Goal: Task Accomplishment & Management: Manage account settings

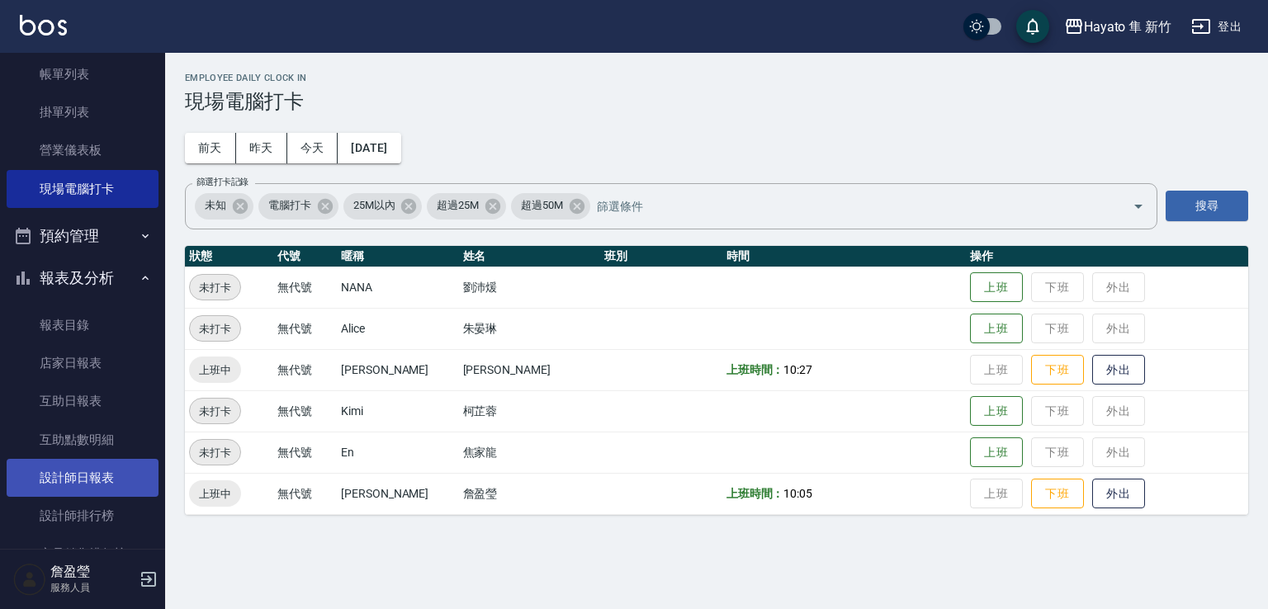
scroll to position [165, 0]
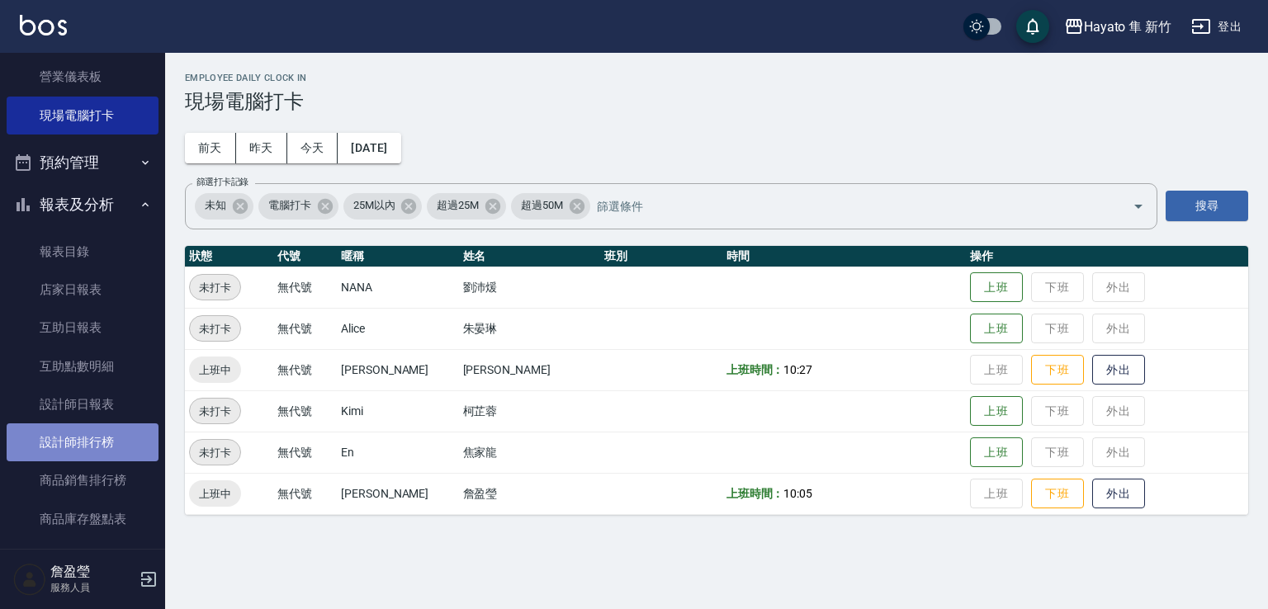
click at [102, 429] on link "設計師排行榜" at bounding box center [83, 443] width 152 height 38
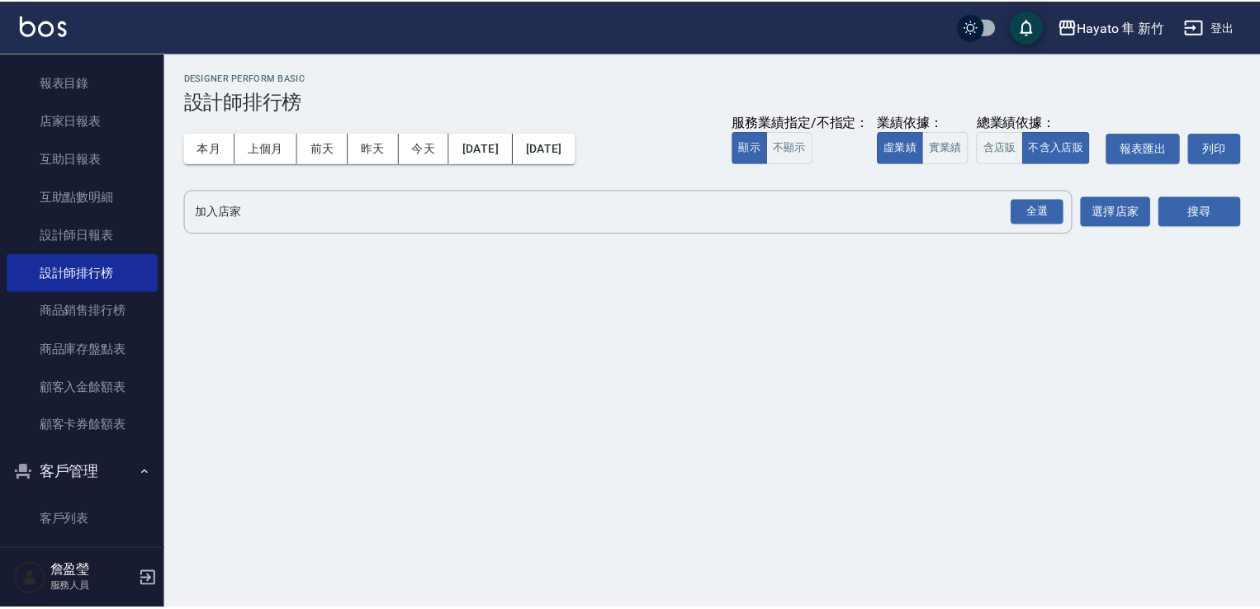
scroll to position [564, 0]
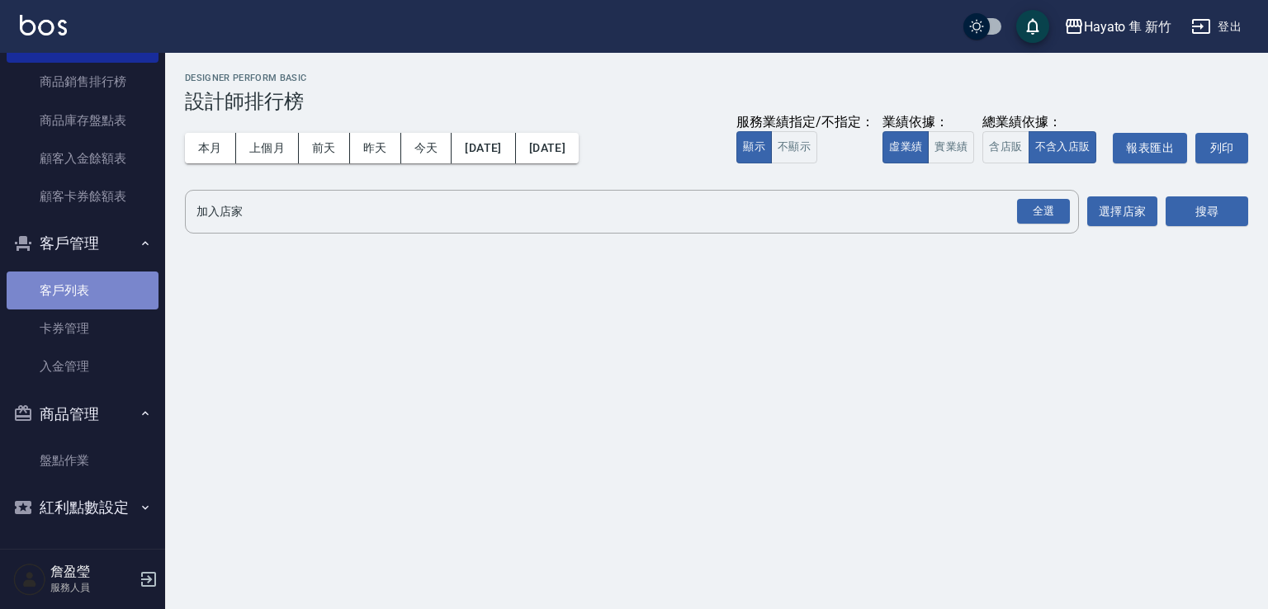
click at [107, 297] on link "客戶列表" at bounding box center [83, 291] width 152 height 38
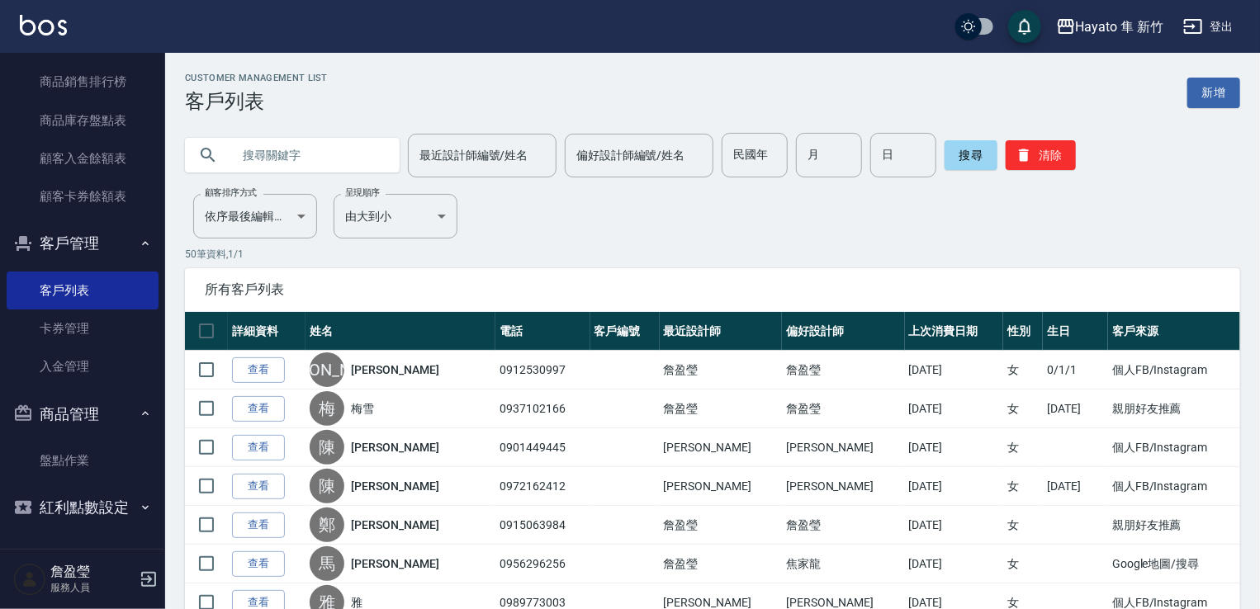
click at [238, 163] on input "text" at bounding box center [308, 155] width 155 height 45
click at [268, 314] on th "詳細資料" at bounding box center [267, 331] width 78 height 39
click at [322, 167] on input "曾" at bounding box center [308, 155] width 155 height 45
type input "[PERSON_NAME]"
click at [966, 173] on div "搜尋 清除" at bounding box center [1010, 155] width 131 height 45
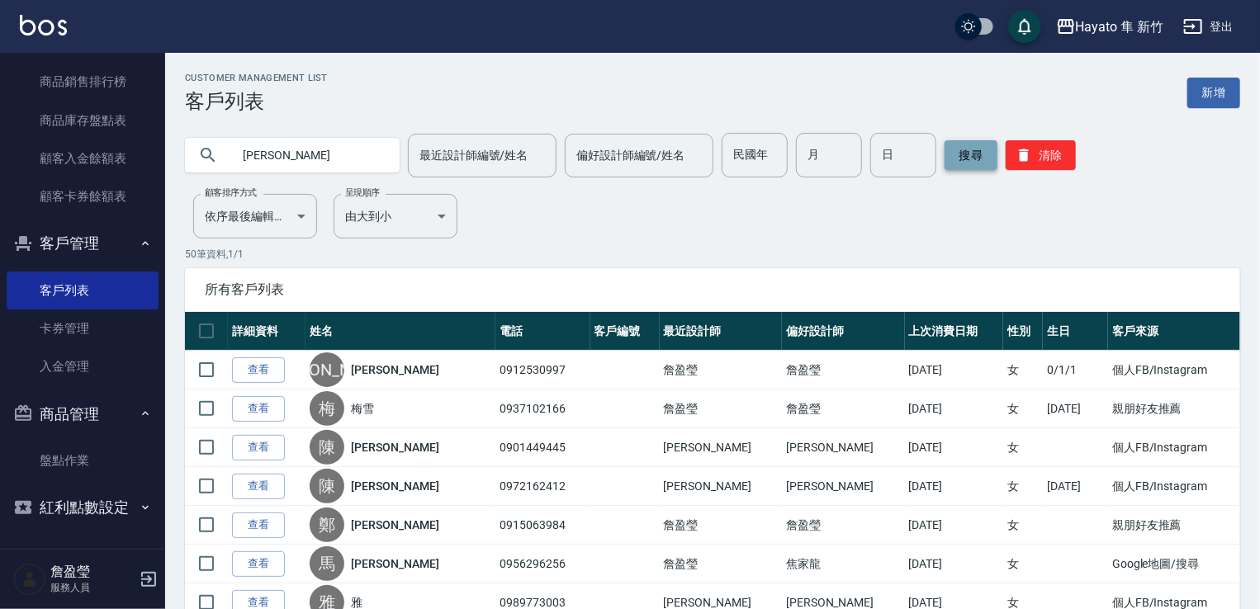
click at [978, 150] on button "搜尋" at bounding box center [971, 155] width 53 height 30
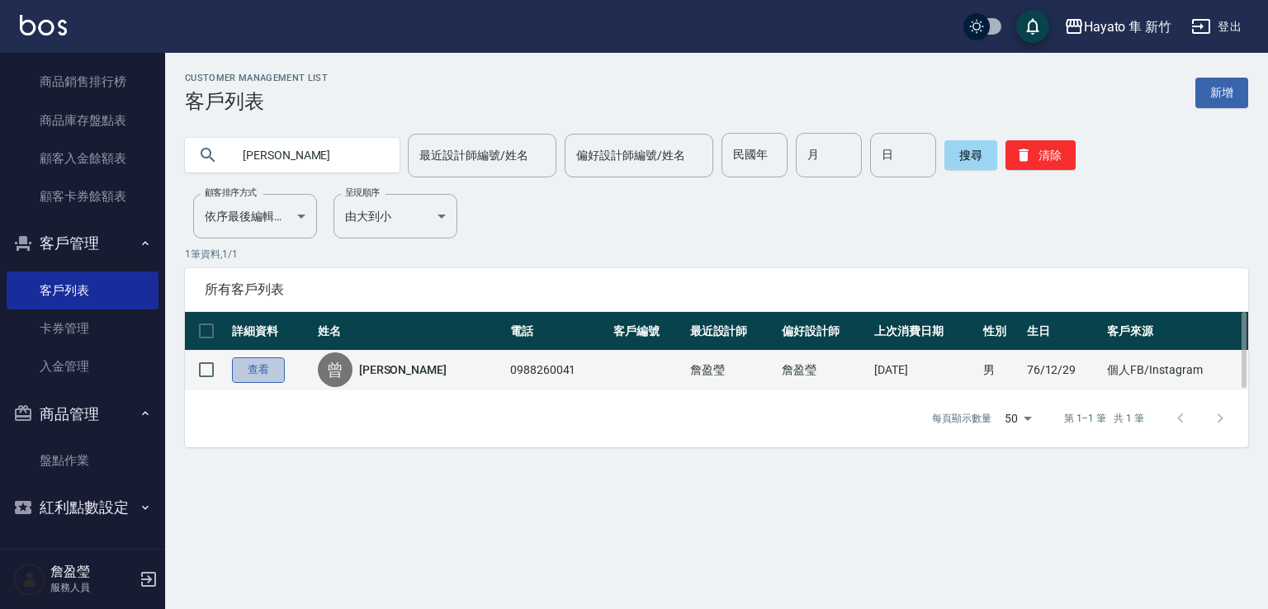
click at [271, 367] on link "查看" at bounding box center [258, 371] width 53 height 26
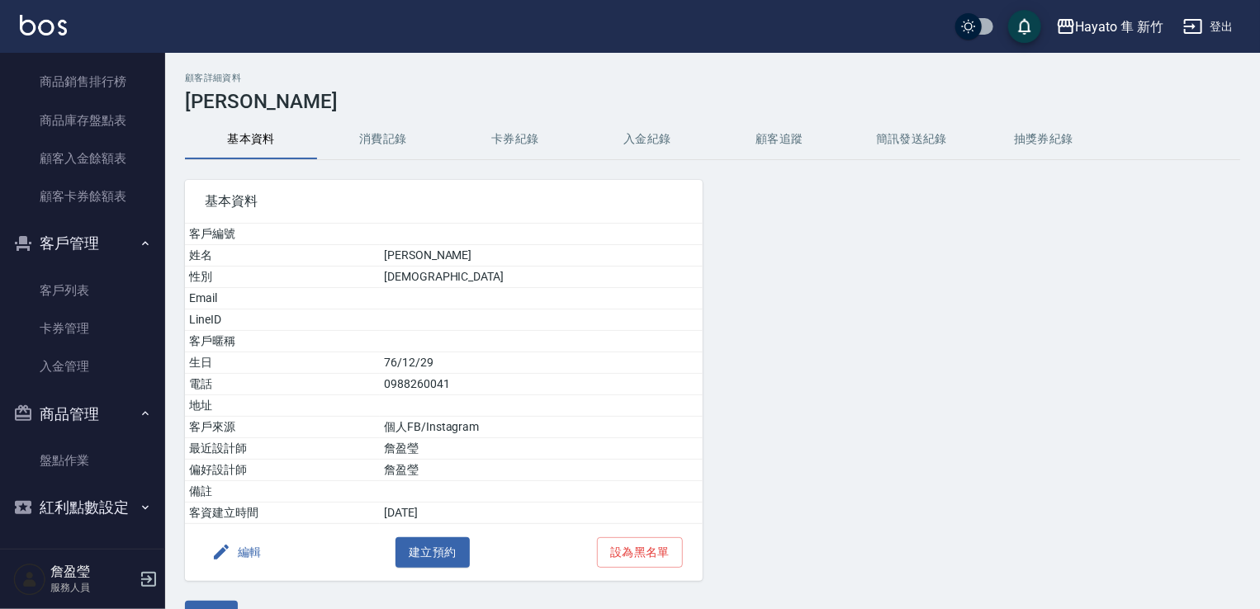
click at [345, 142] on button "消費記錄" at bounding box center [383, 140] width 132 height 40
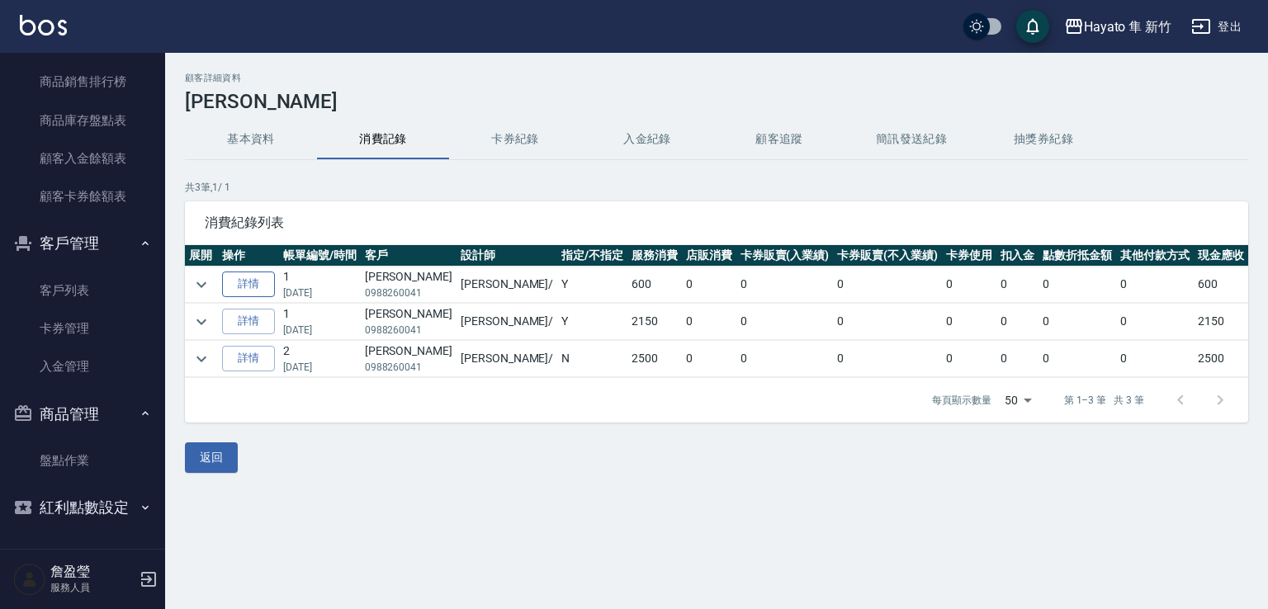
click at [256, 280] on link "詳情" at bounding box center [248, 285] width 53 height 26
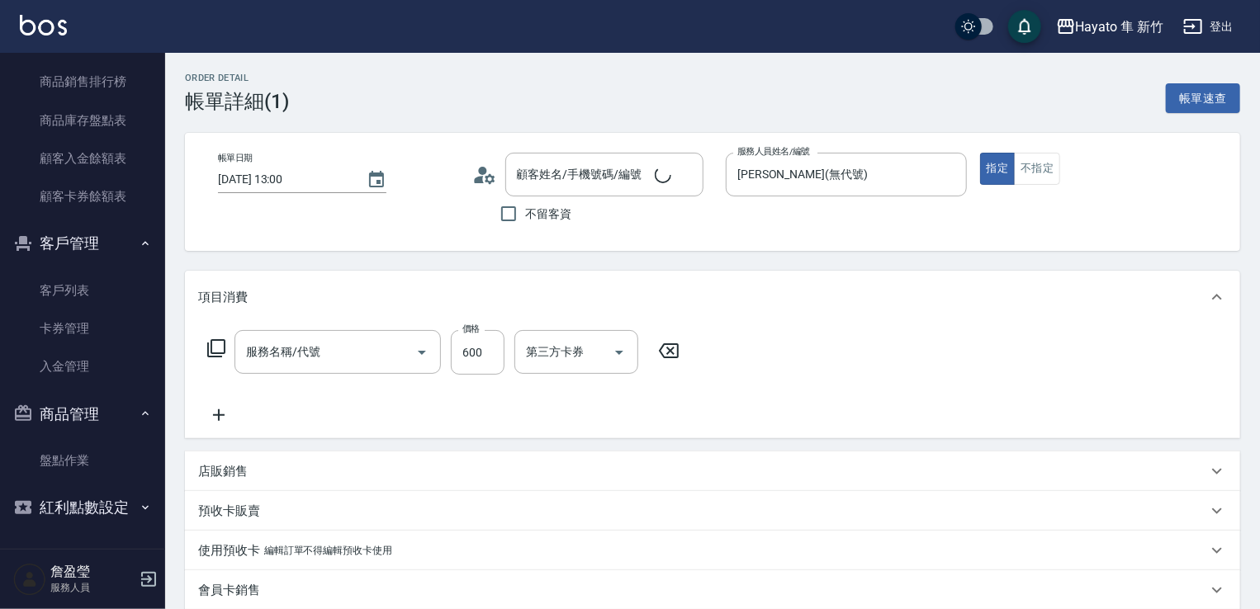
type input "[DATE] 13:00"
type input "[PERSON_NAME](無代號)"
type input "單剪(102)"
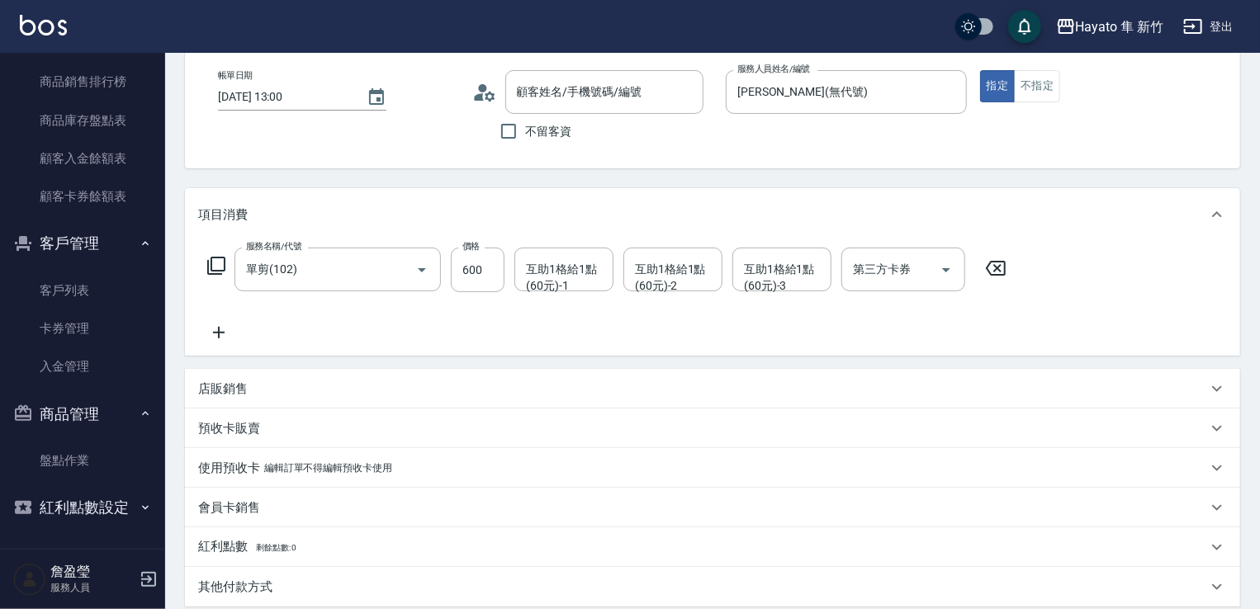
type input "[PERSON_NAME]/0988260041/"
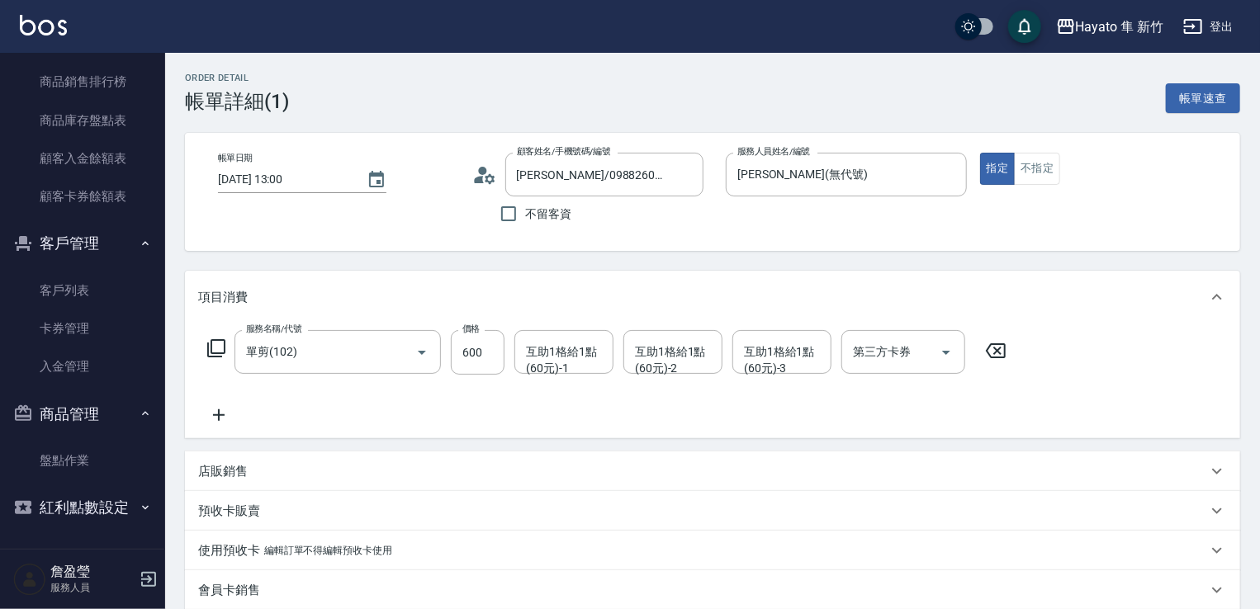
scroll to position [0, 0]
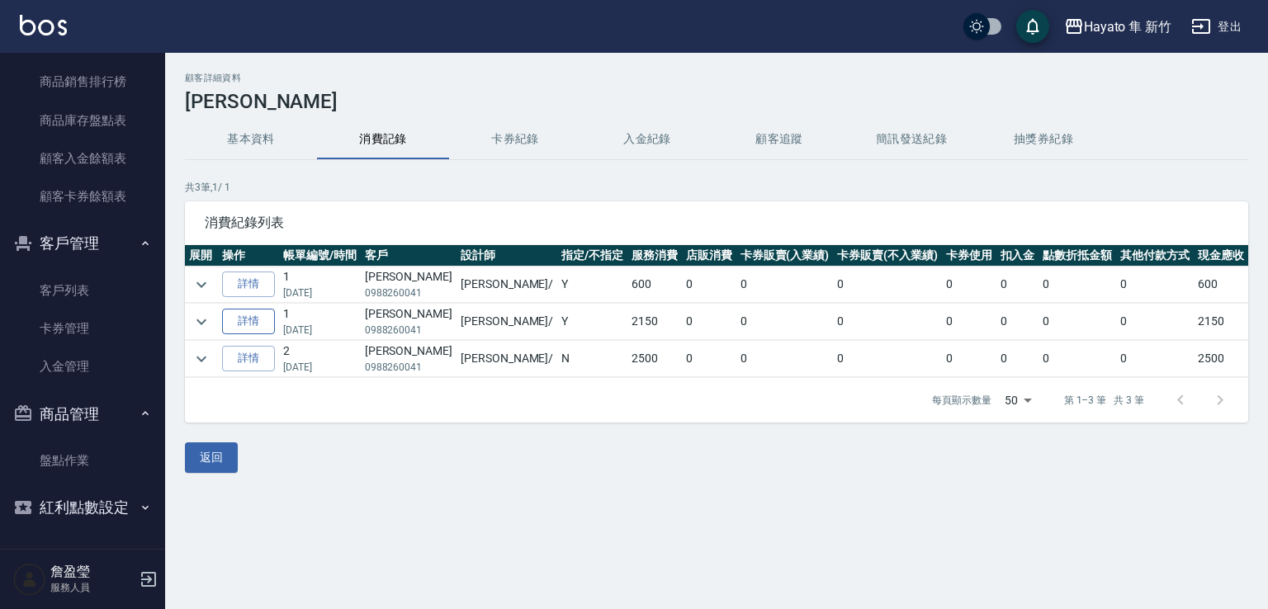
click at [249, 311] on link "詳情" at bounding box center [248, 322] width 53 height 26
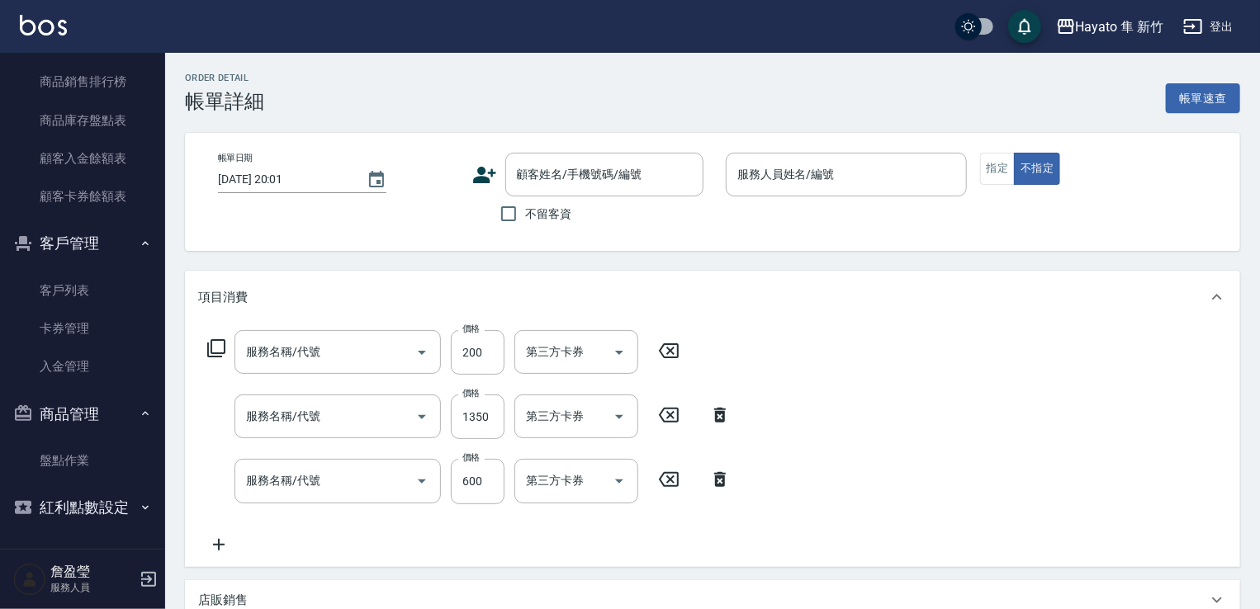
type input "[DATE] 13:18"
type input "[PERSON_NAME](無代號)"
type input "設計師原本客人"
type input "頭皮隔離(402)"
type input "C 染髮(701)"
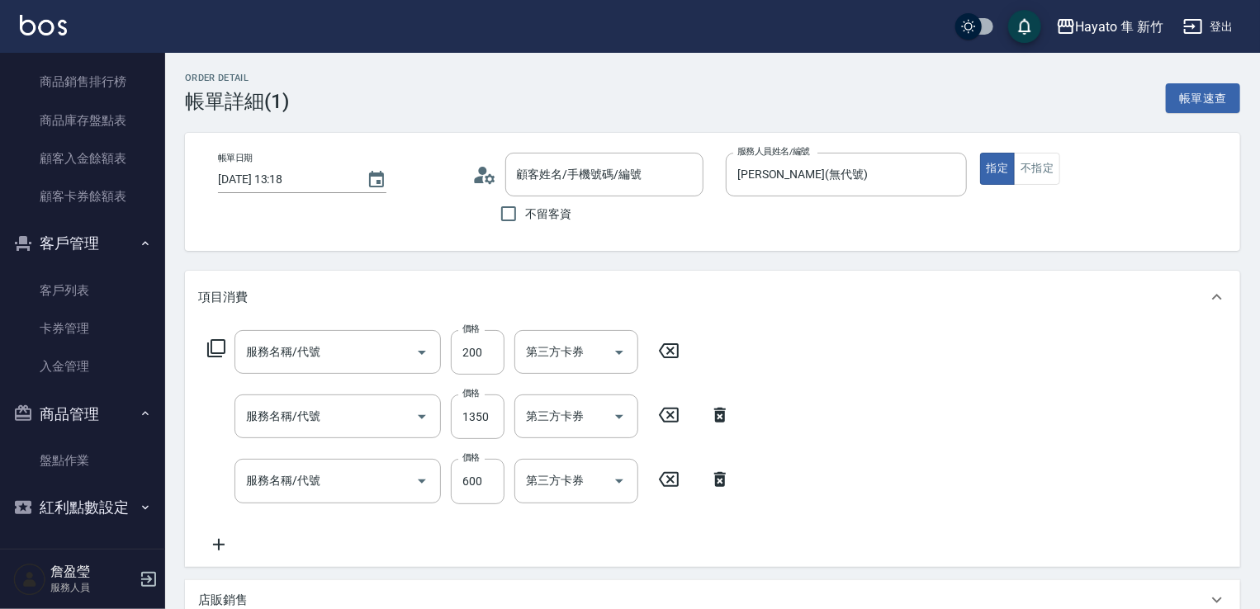
type input "單剪(102)"
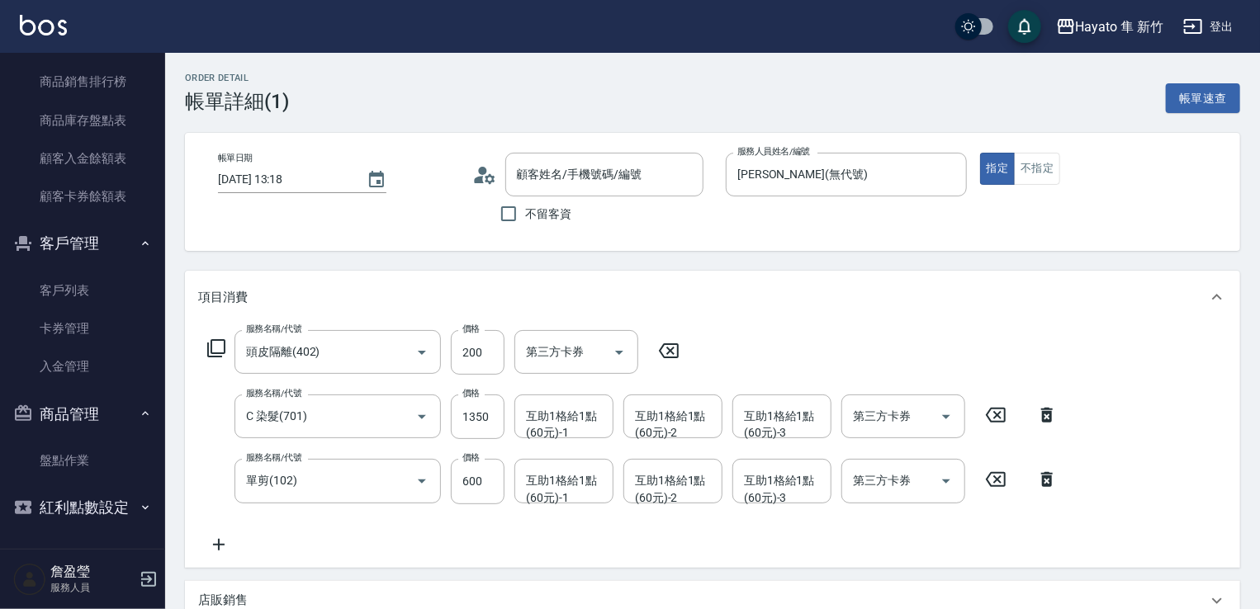
type input "[PERSON_NAME]/0988260041/"
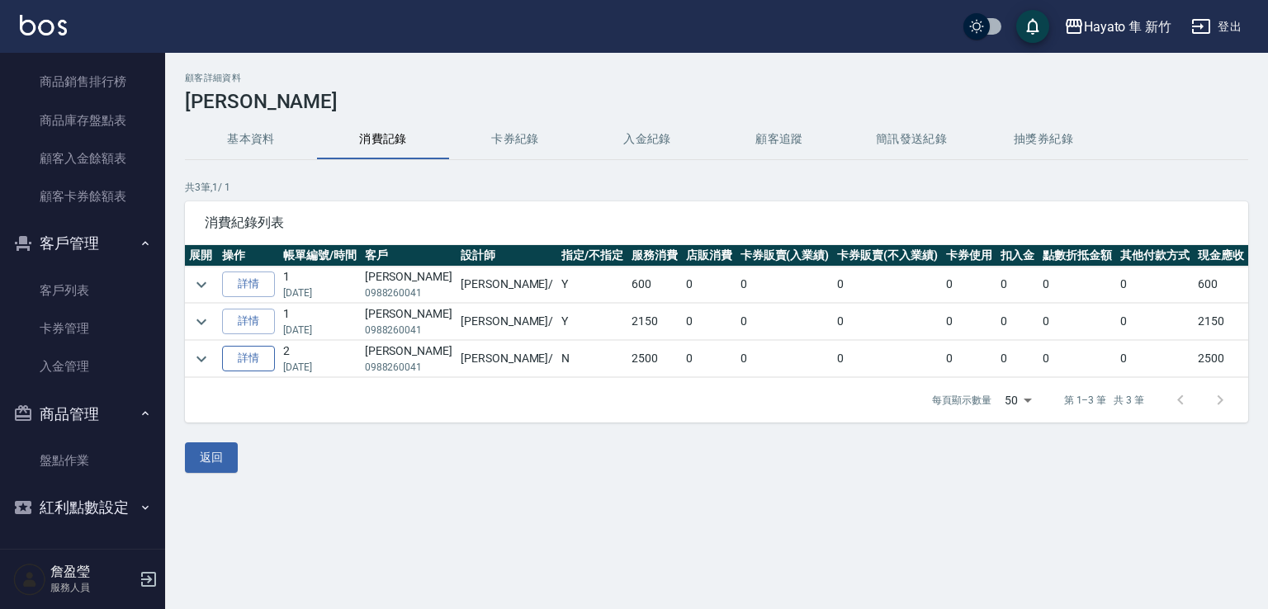
click at [264, 361] on link "詳情" at bounding box center [248, 359] width 53 height 26
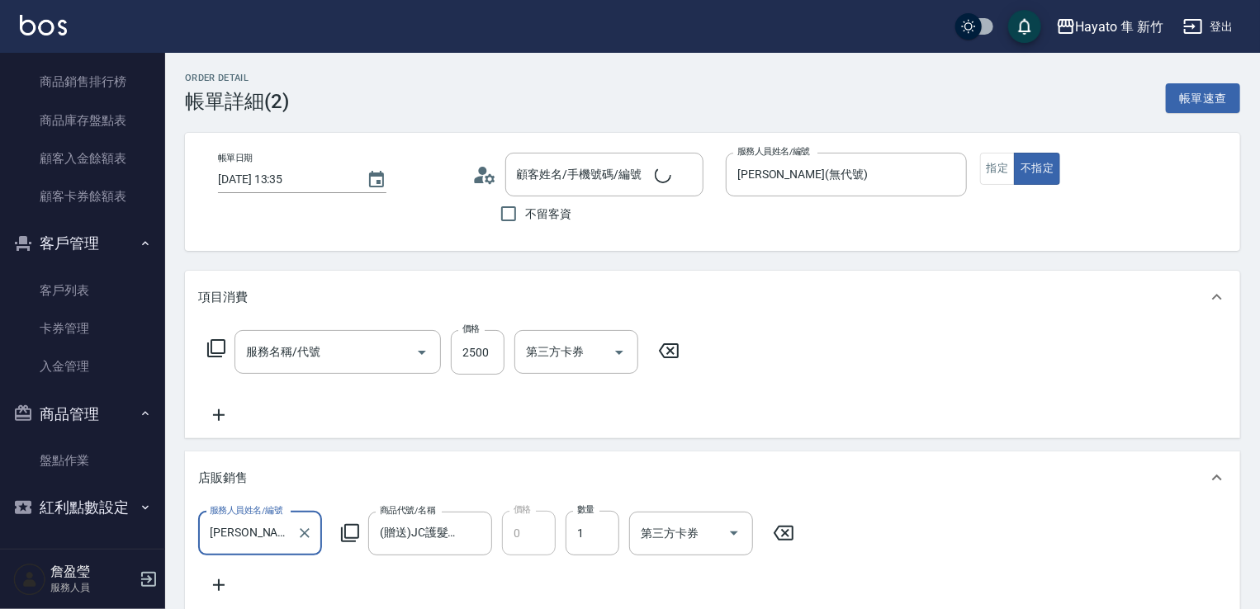
type input "[DATE] 13:35"
type input "[PERSON_NAME](無代號)"
type input "個人FB/Instagram"
type input "C 染髮(701)"
type input "[PERSON_NAME]/0988260041/"
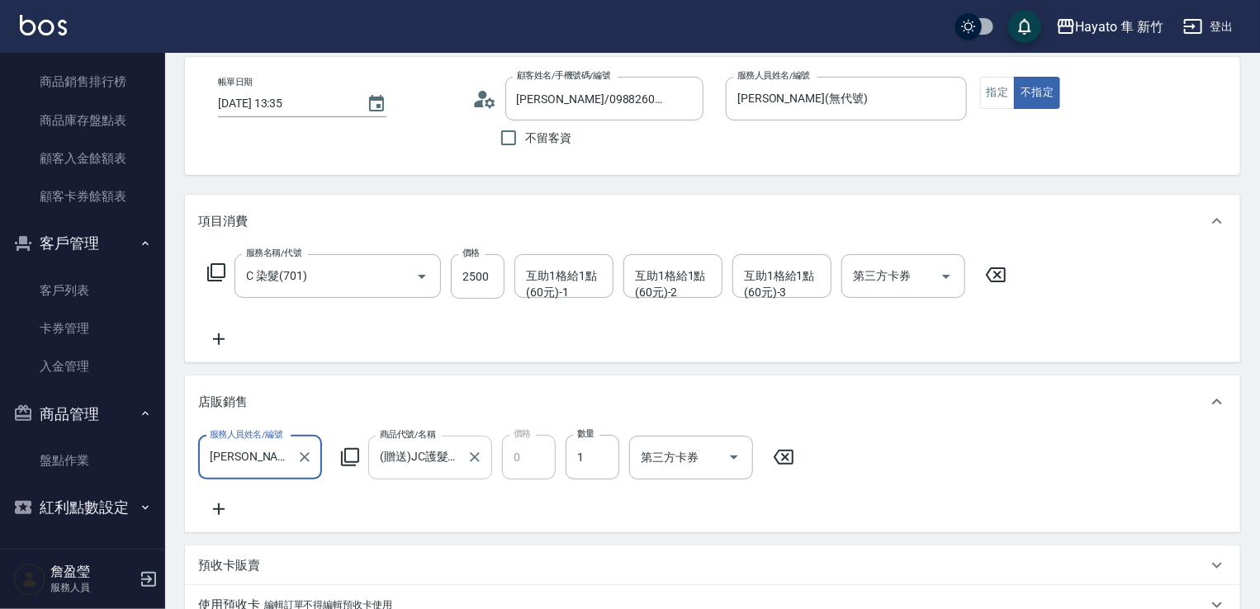
scroll to position [165, 0]
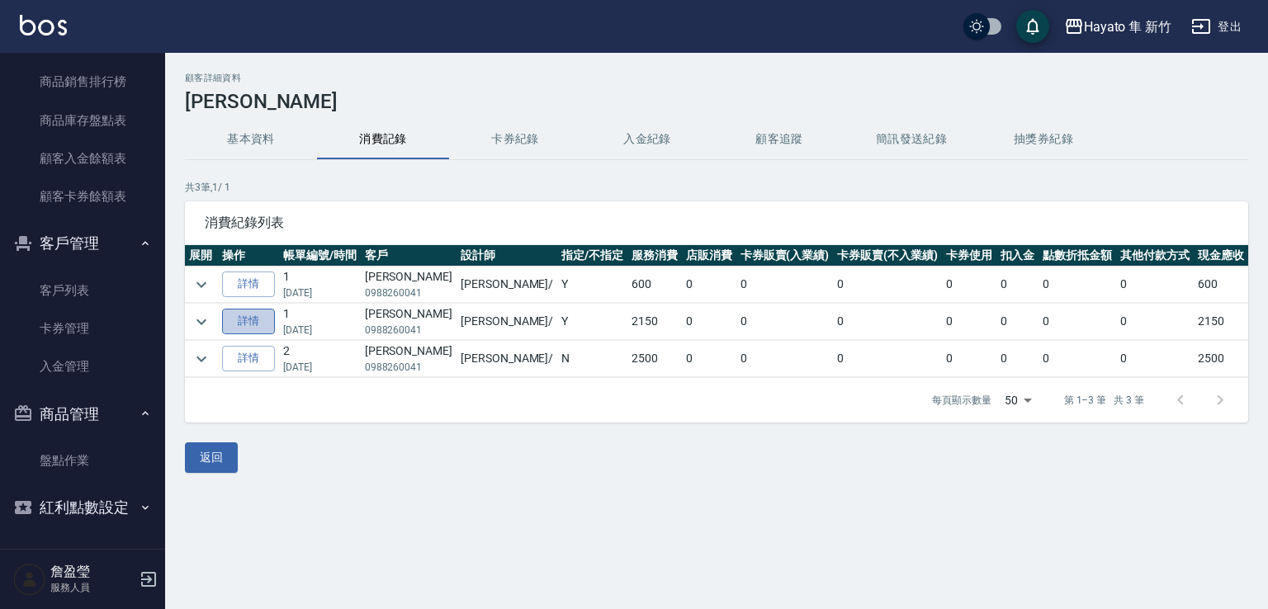
click at [244, 314] on link "詳情" at bounding box center [248, 322] width 53 height 26
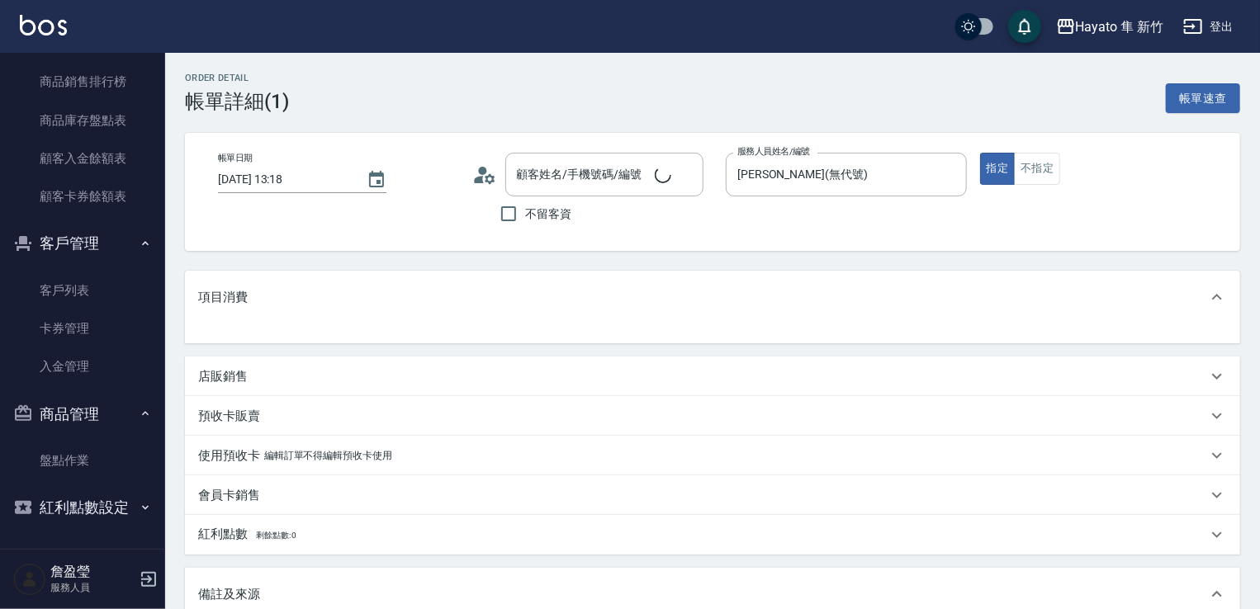
type input "[PERSON_NAME]/0988260041/"
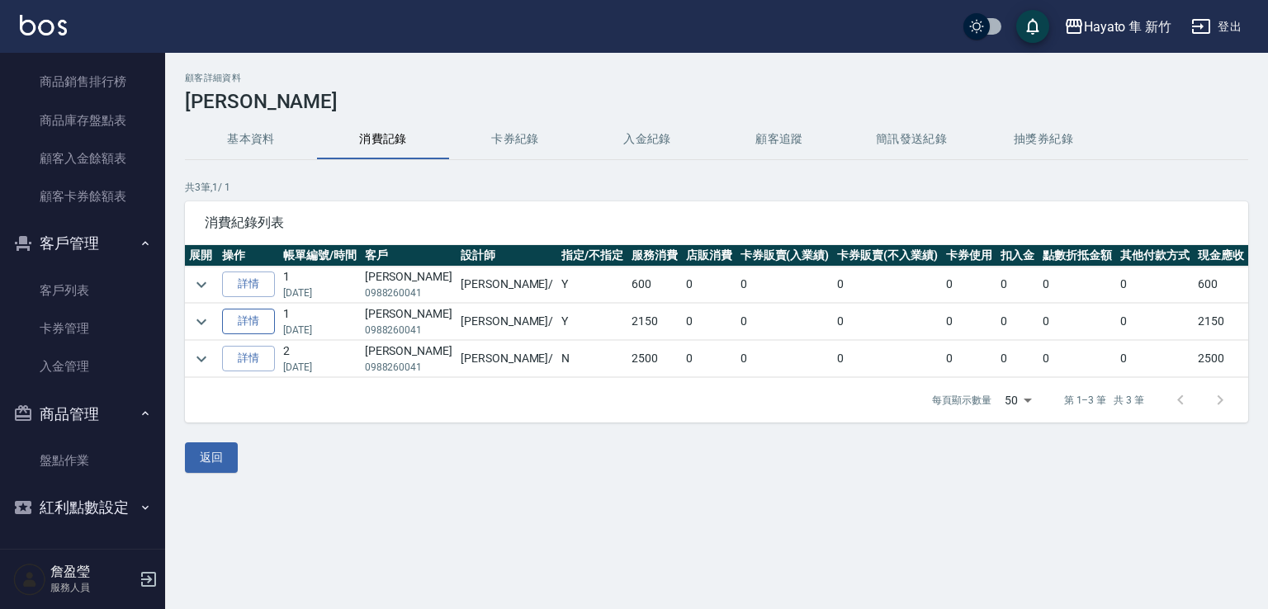
click at [245, 321] on link "詳情" at bounding box center [248, 322] width 53 height 26
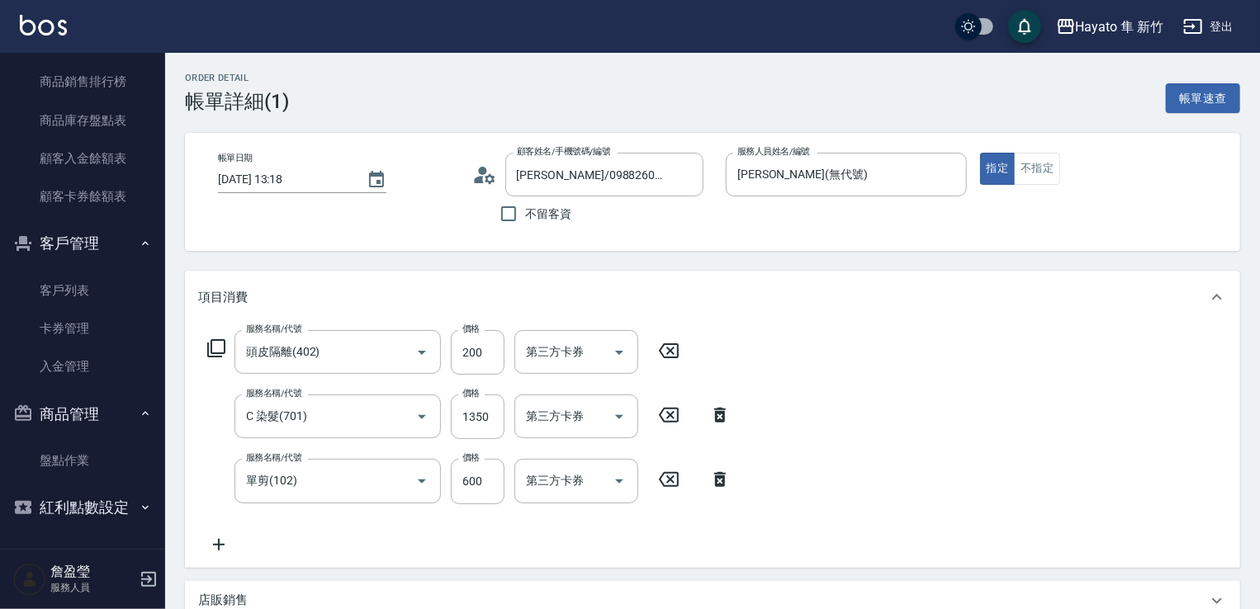
type input "[PERSON_NAME]/0988260041/"
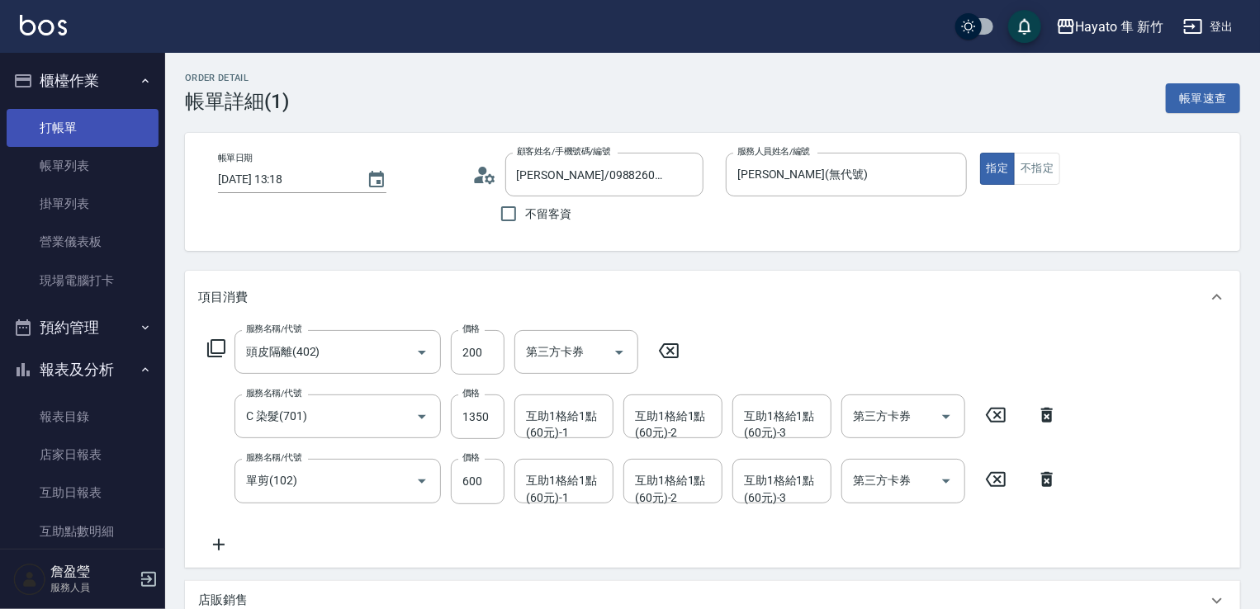
click at [55, 123] on link "打帳單" at bounding box center [83, 128] width 152 height 38
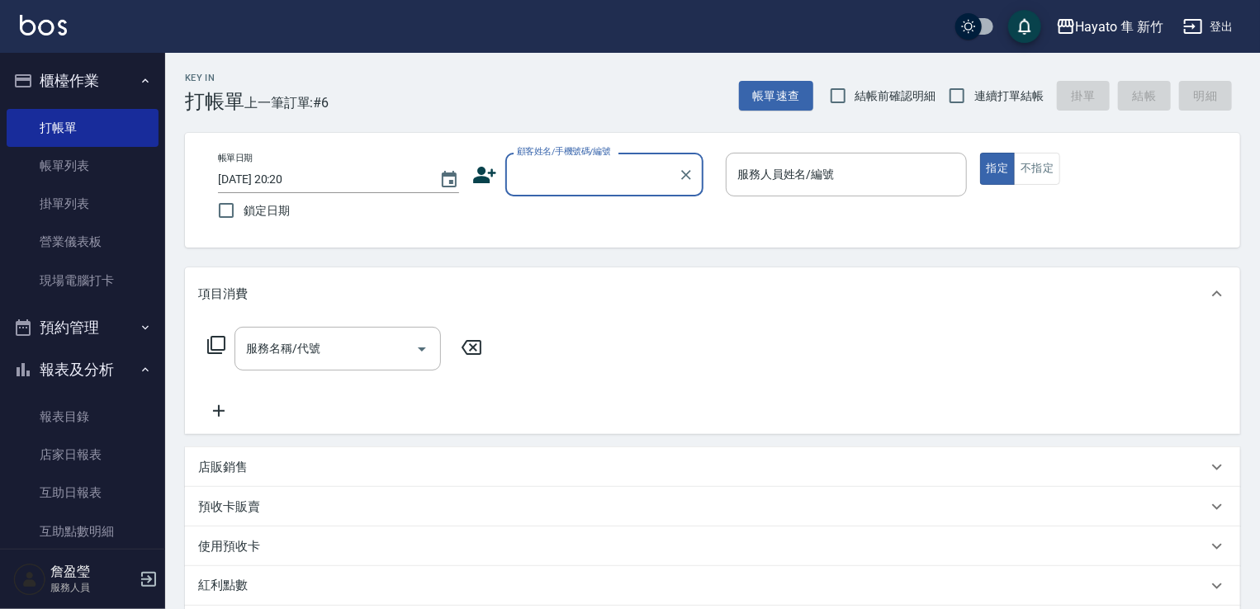
click at [586, 163] on input "顧客姓名/手機號碼/編號" at bounding box center [592, 174] width 159 height 29
click at [570, 216] on li "[PERSON_NAME]/0986110527/" at bounding box center [604, 216] width 198 height 27
type input "[PERSON_NAME]/0986110527/"
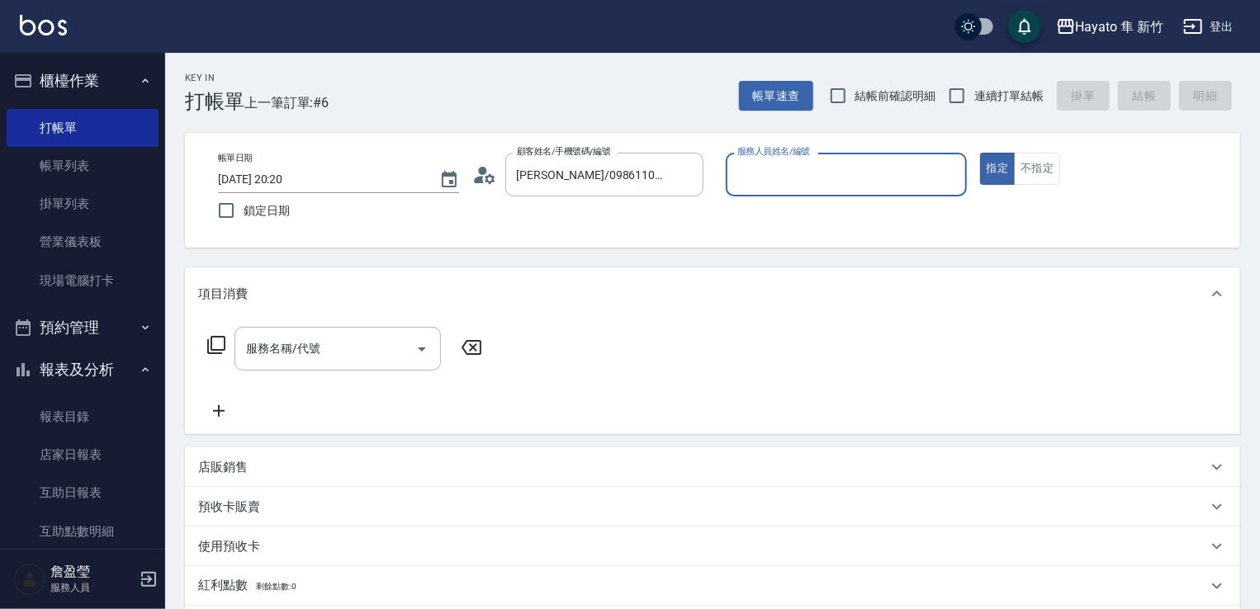
type input "[PERSON_NAME](無代號)"
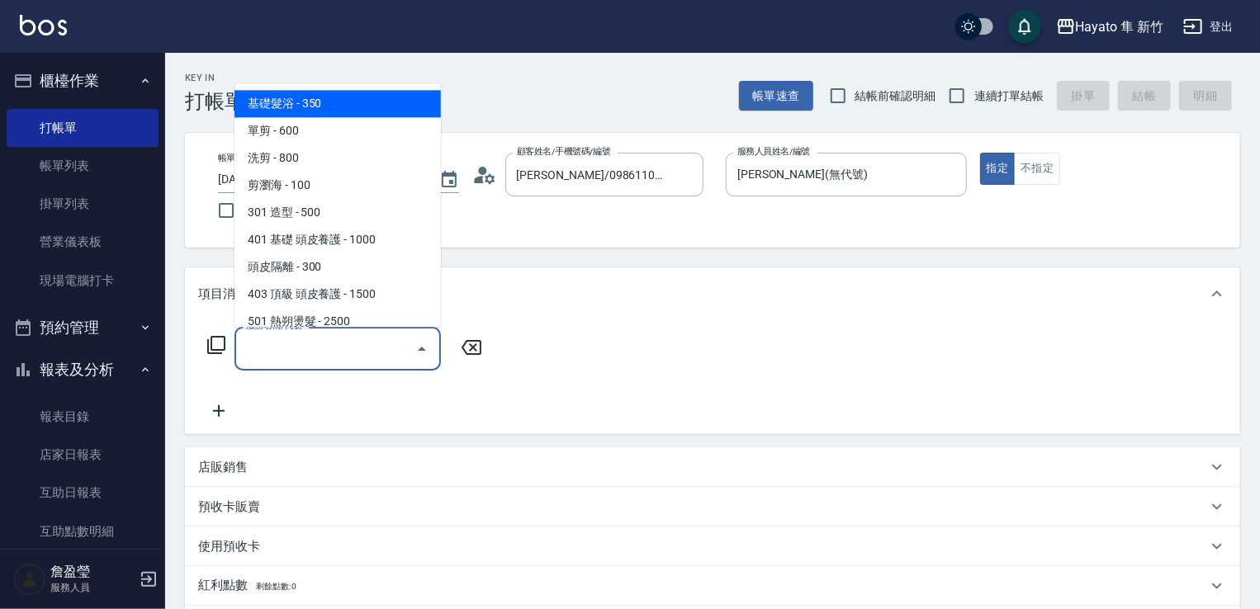
click at [376, 354] on input "服務名稱/代號" at bounding box center [325, 348] width 167 height 29
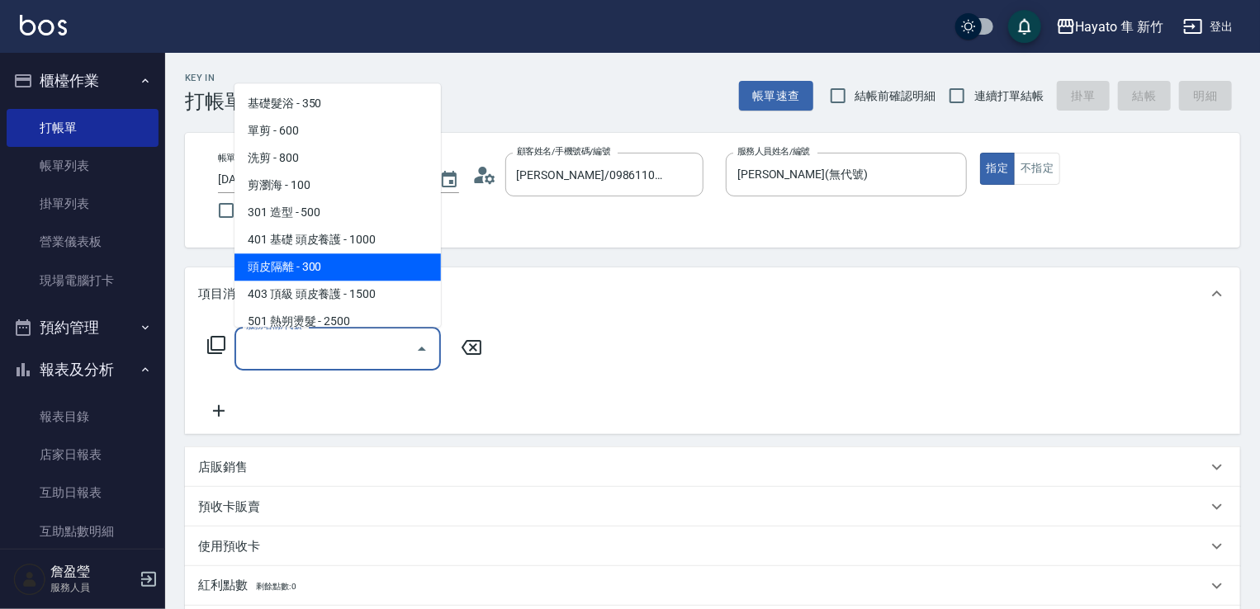
scroll to position [165, 0]
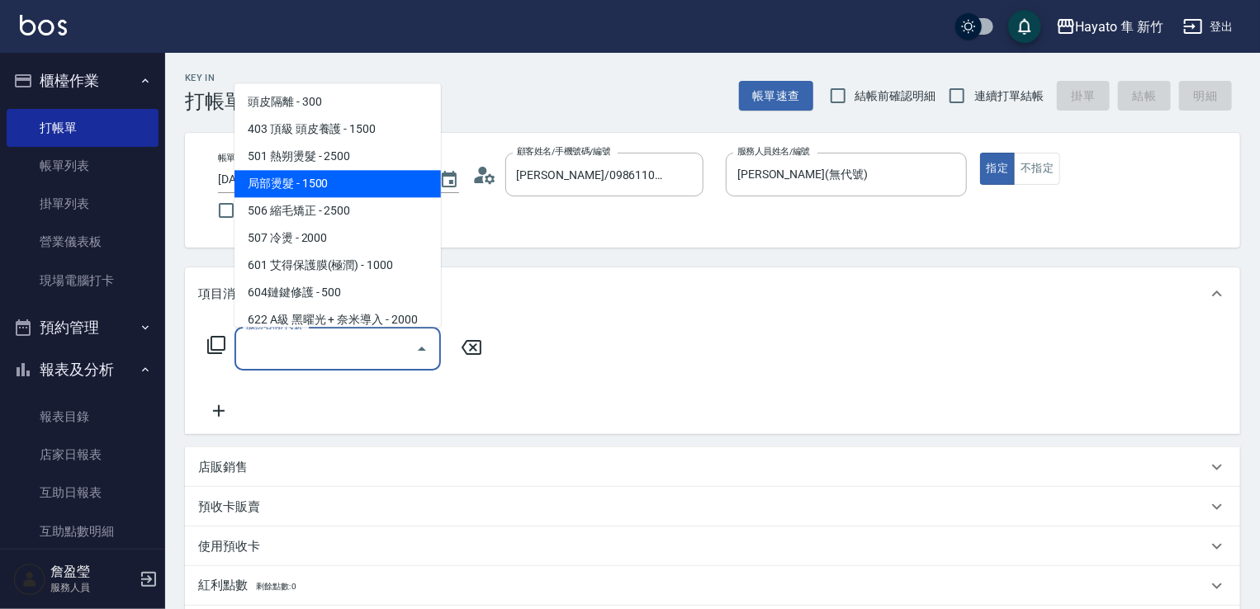
click at [307, 179] on span "局部燙髮 - 1500" at bounding box center [337, 183] width 206 height 27
type input "局部燙髮(502)"
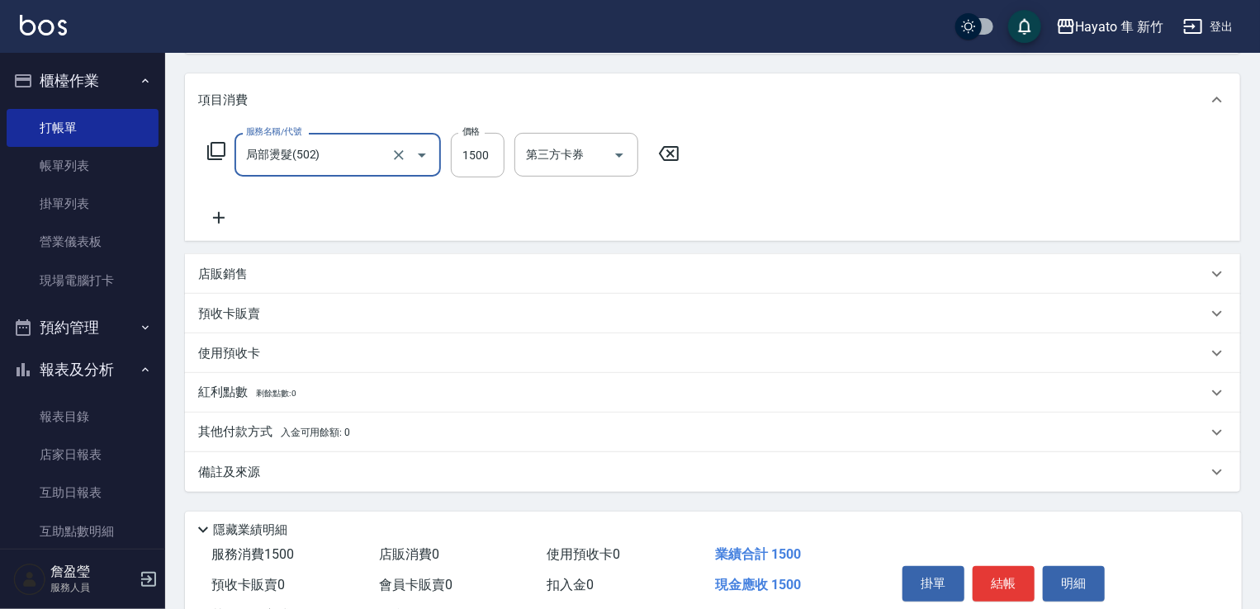
scroll to position [248, 0]
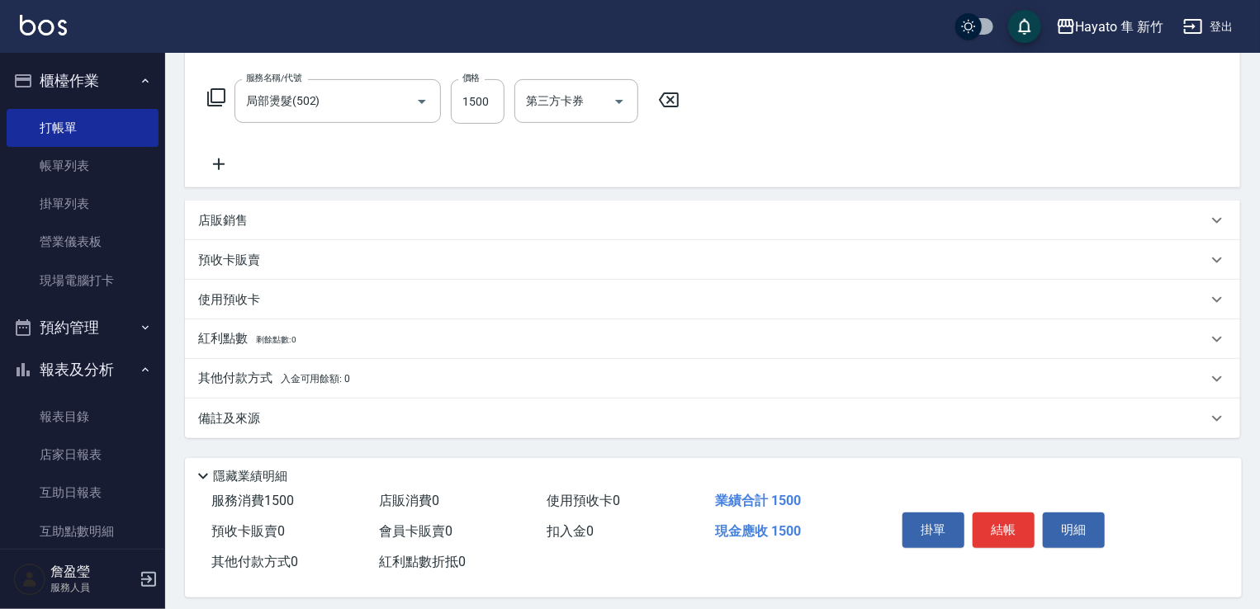
click at [367, 424] on div "備註及來源" at bounding box center [702, 418] width 1009 height 17
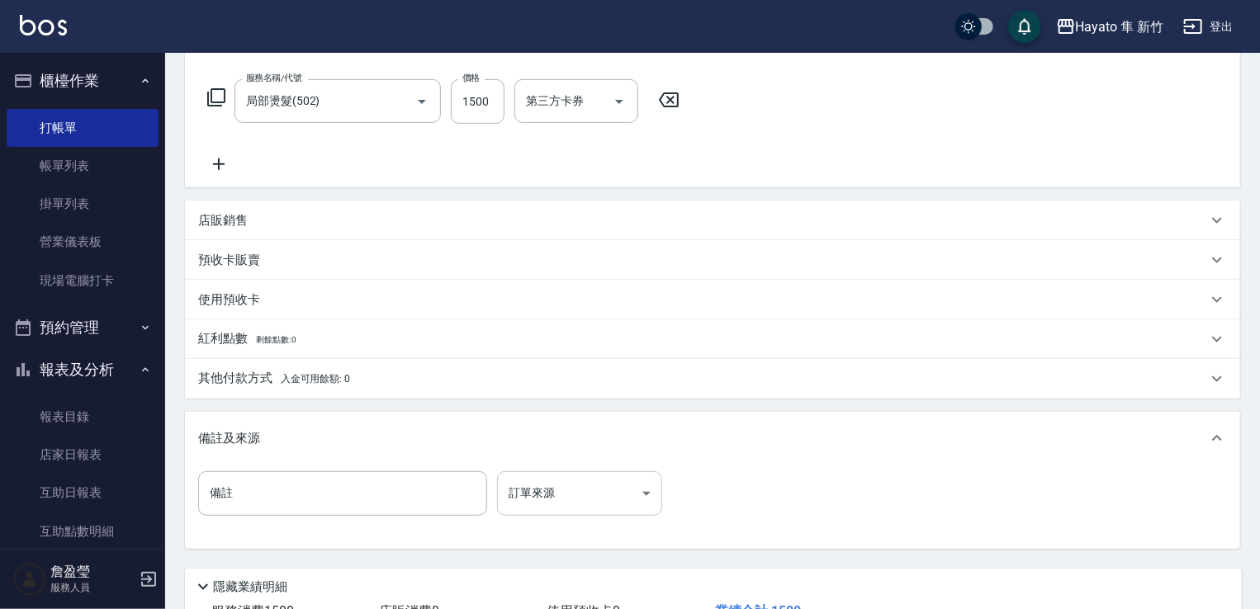
click at [555, 489] on body "Hayato 隼 新竹 登出 櫃檯作業 打帳單 帳單列表 掛單列表 營業儀表板 現場電腦打卡 預約管理 預約管理 報表及分析 報表目錄 店家日報表 互助日報表…" at bounding box center [630, 240] width 1260 height 976
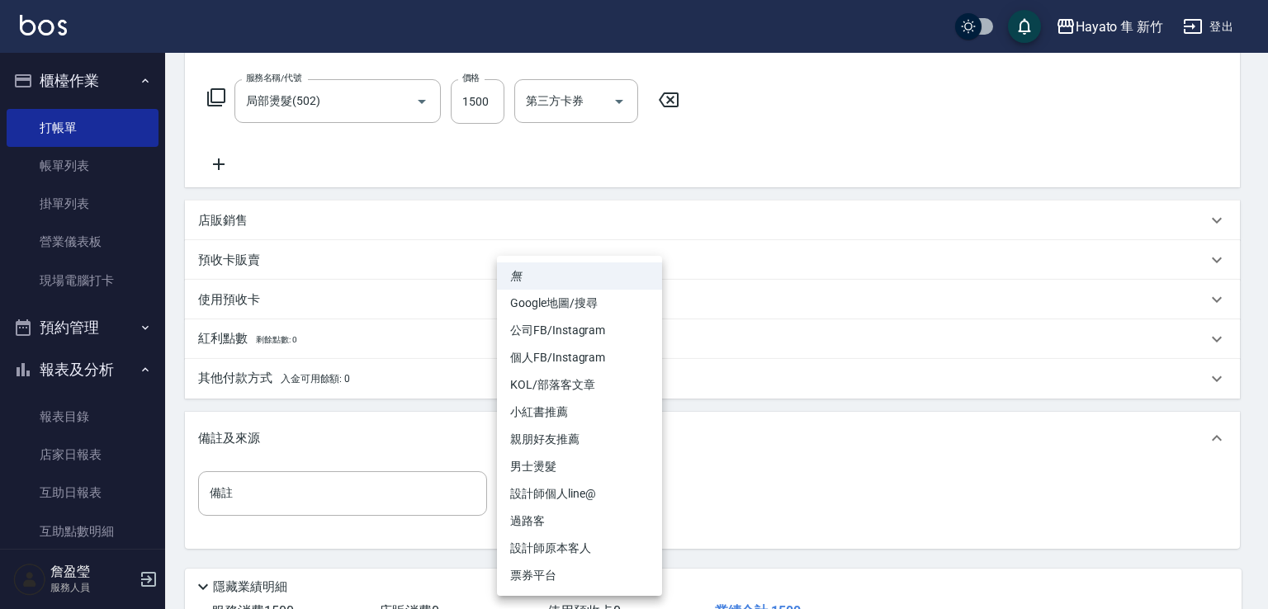
click at [565, 551] on li "設計師原本客人" at bounding box center [579, 548] width 165 height 27
type input "設計師原本客人"
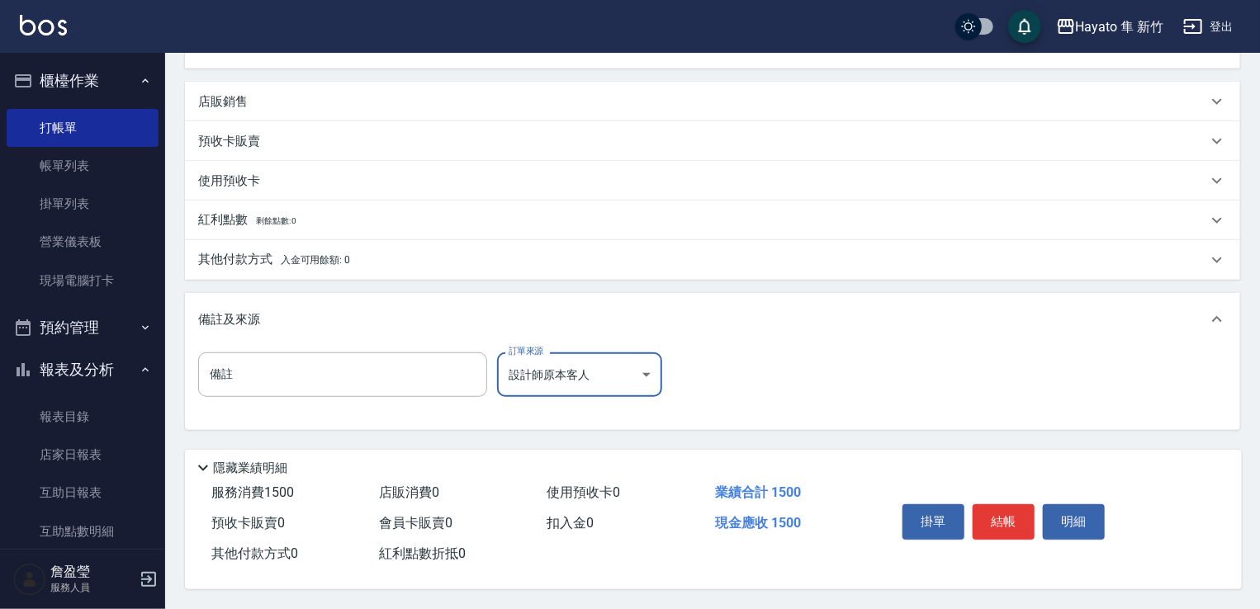
scroll to position [372, 0]
click at [992, 504] on button "結帳" at bounding box center [1004, 521] width 62 height 35
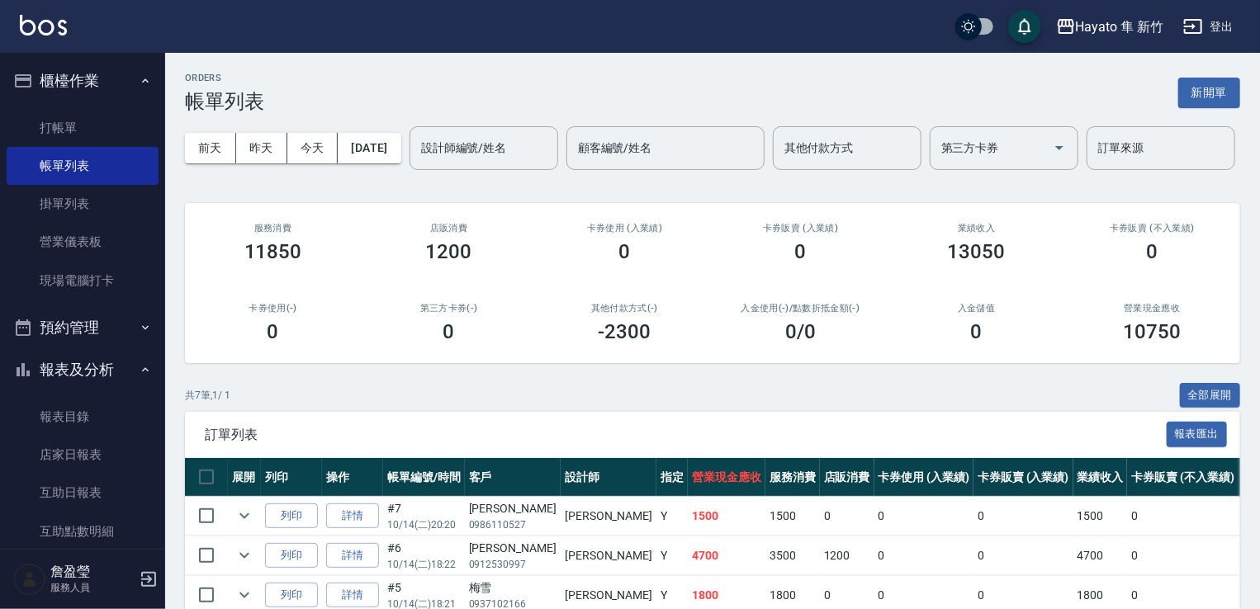
click at [997, 274] on div "業績收入 13050" at bounding box center [976, 243] width 176 height 80
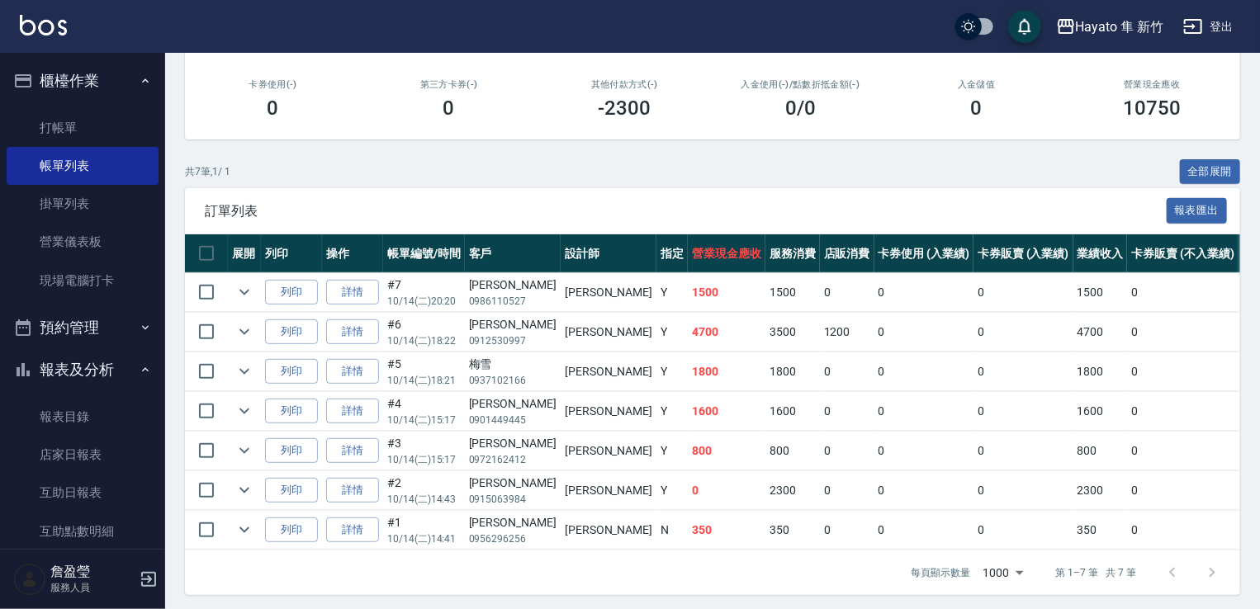
scroll to position [248, 0]
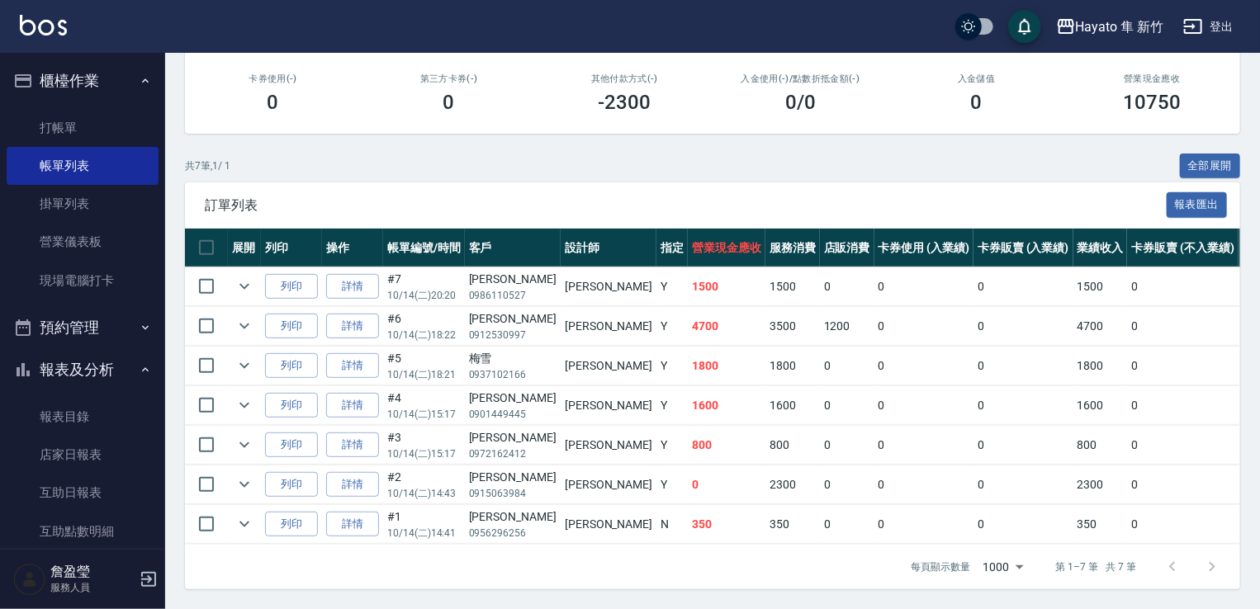
click at [3, 498] on nav "櫃檯作業 打帳單 帳單列表 掛單列表 營業儀表板 現場電腦打卡 預約管理 預約管理 報表及分析 報表目錄 店家日報表 互助日報表 互助點數明細 設計師日報表 …" at bounding box center [82, 301] width 165 height 496
click at [46, 130] on link "打帳單" at bounding box center [83, 128] width 152 height 38
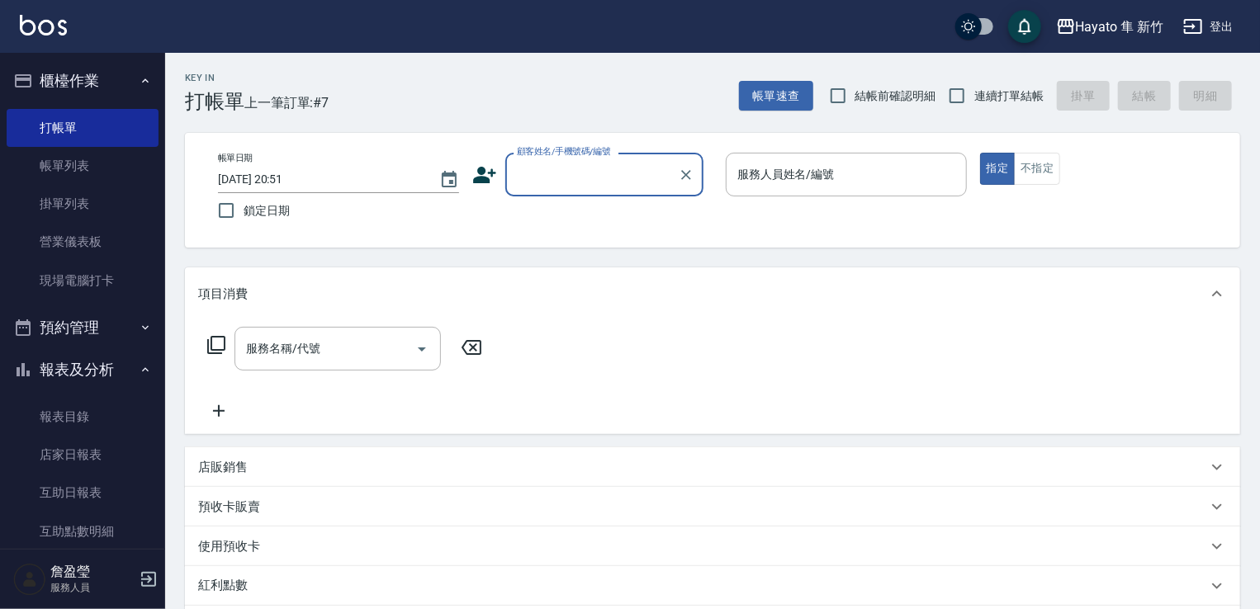
click at [500, 182] on div "顧客姓名/手機號碼/編號 顧客姓名/手機號碼/編號" at bounding box center [592, 175] width 241 height 44
click at [478, 175] on icon at bounding box center [484, 175] width 25 height 25
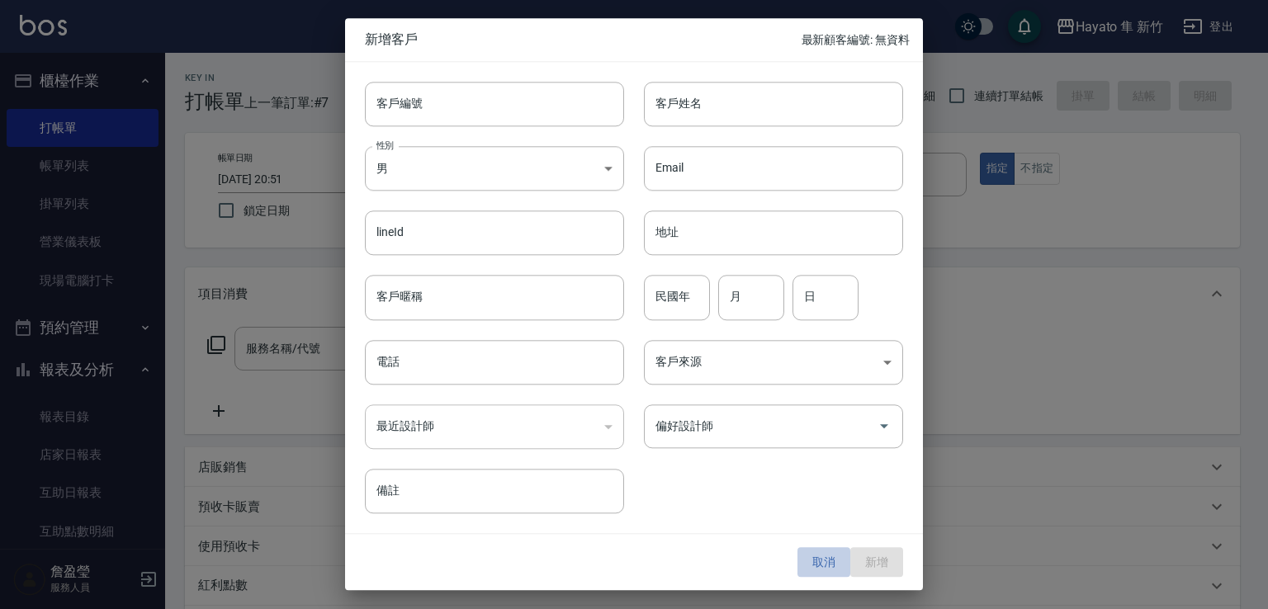
click at [827, 572] on button "取消" at bounding box center [824, 562] width 53 height 31
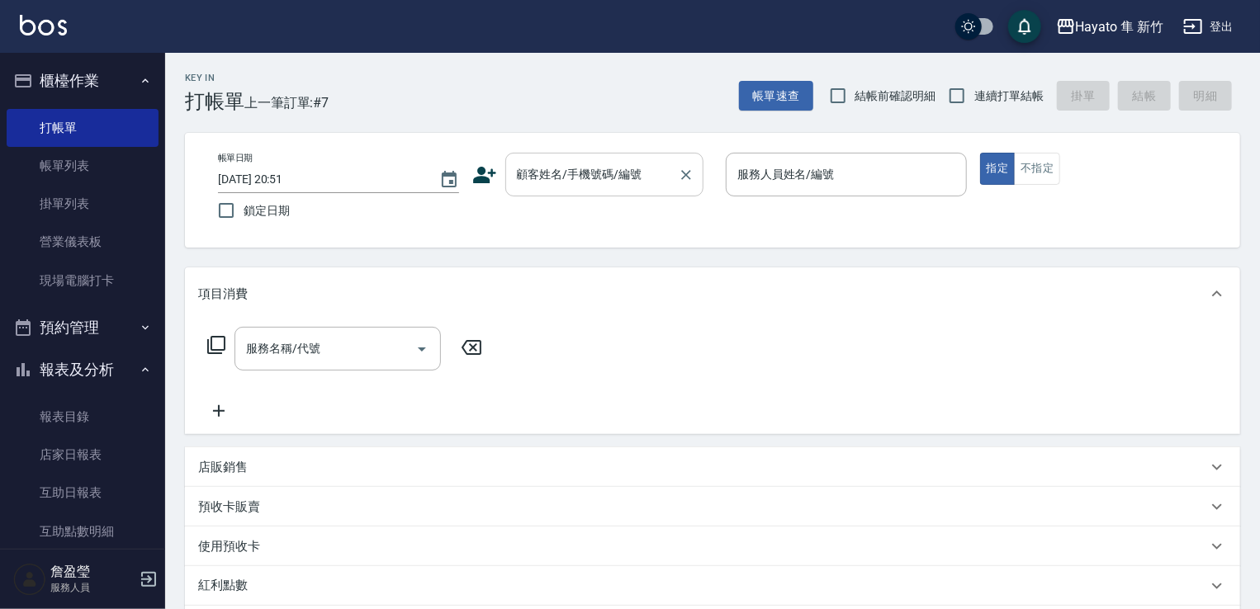
click at [550, 159] on div "顧客姓名/手機號碼/編號 顧客姓名/手機號碼/編號" at bounding box center [604, 175] width 198 height 44
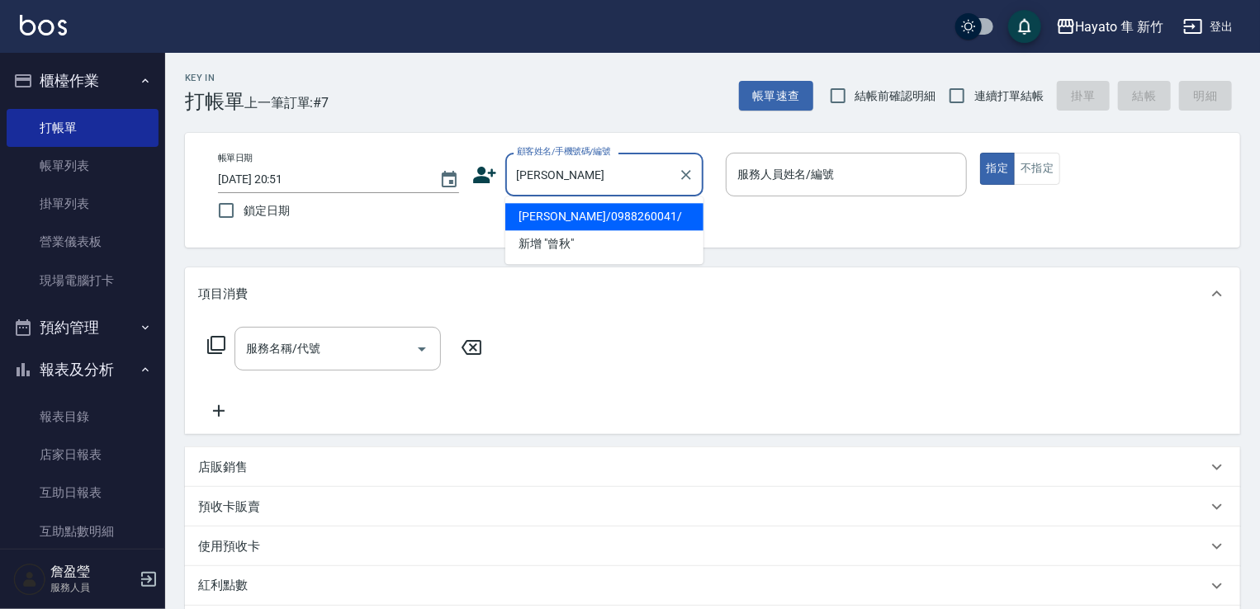
click at [561, 225] on li "[PERSON_NAME]/0988260041/" at bounding box center [604, 216] width 198 height 27
type input "[PERSON_NAME]/0988260041/"
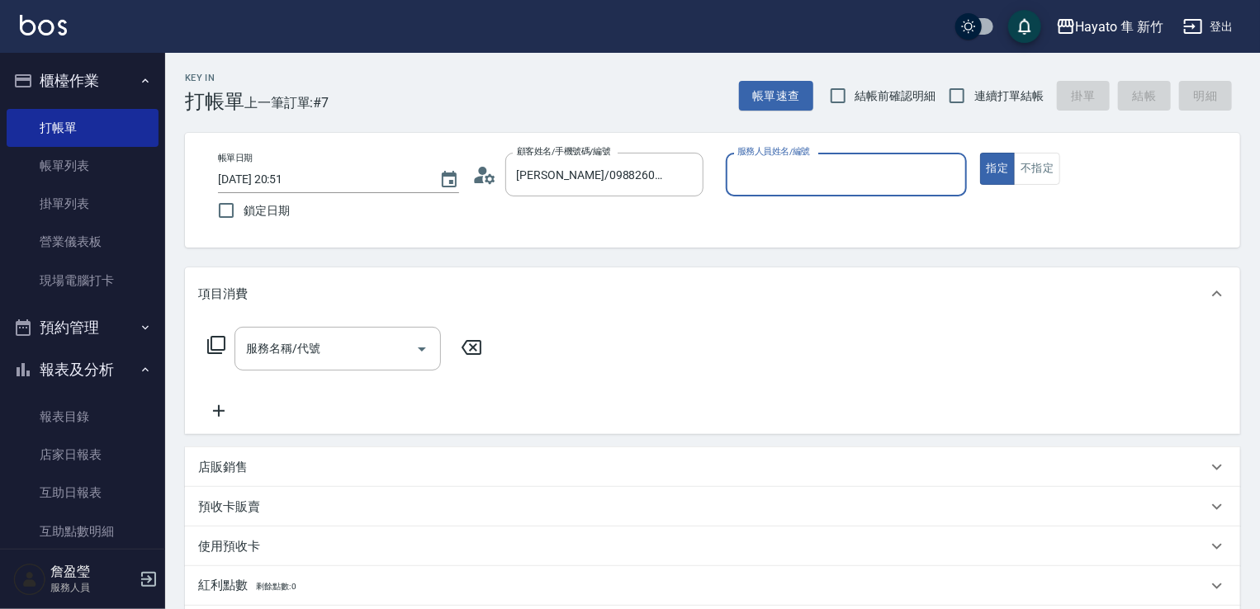
type input "[PERSON_NAME](無代號)"
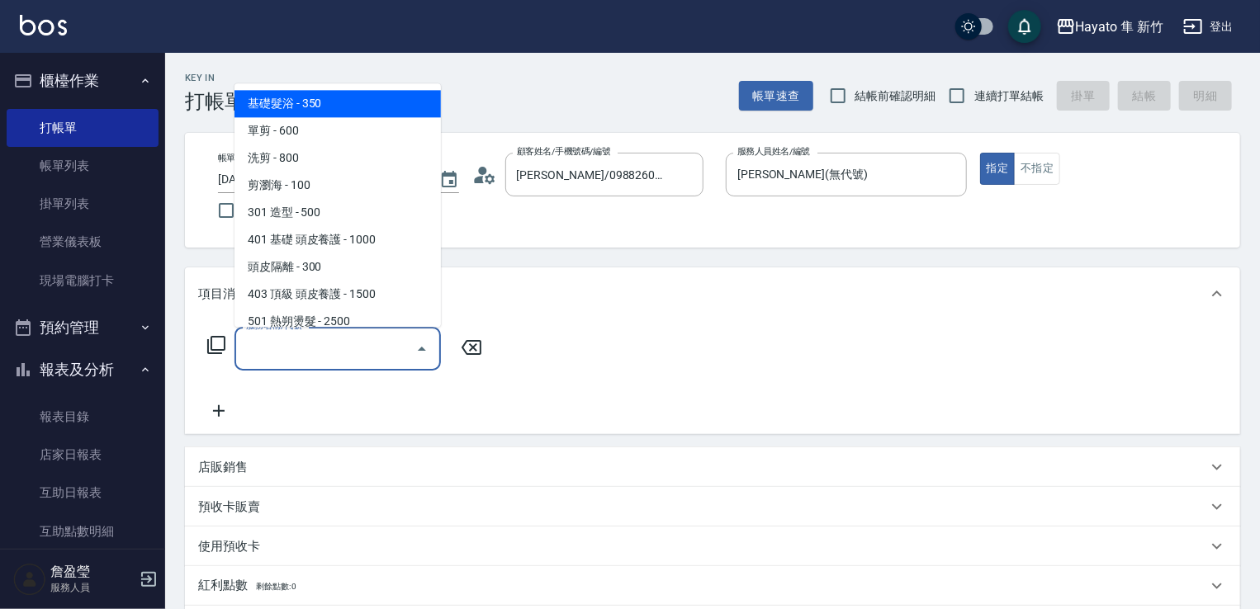
click at [369, 362] on input "服務名稱/代號" at bounding box center [325, 348] width 167 height 29
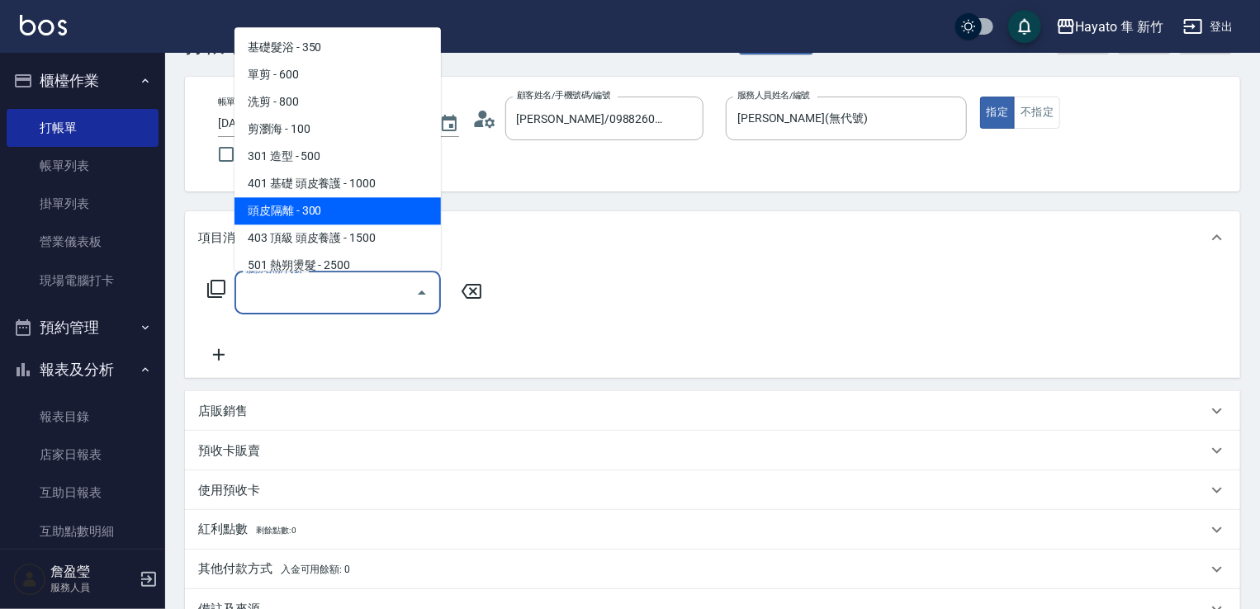
scroll to position [165, 0]
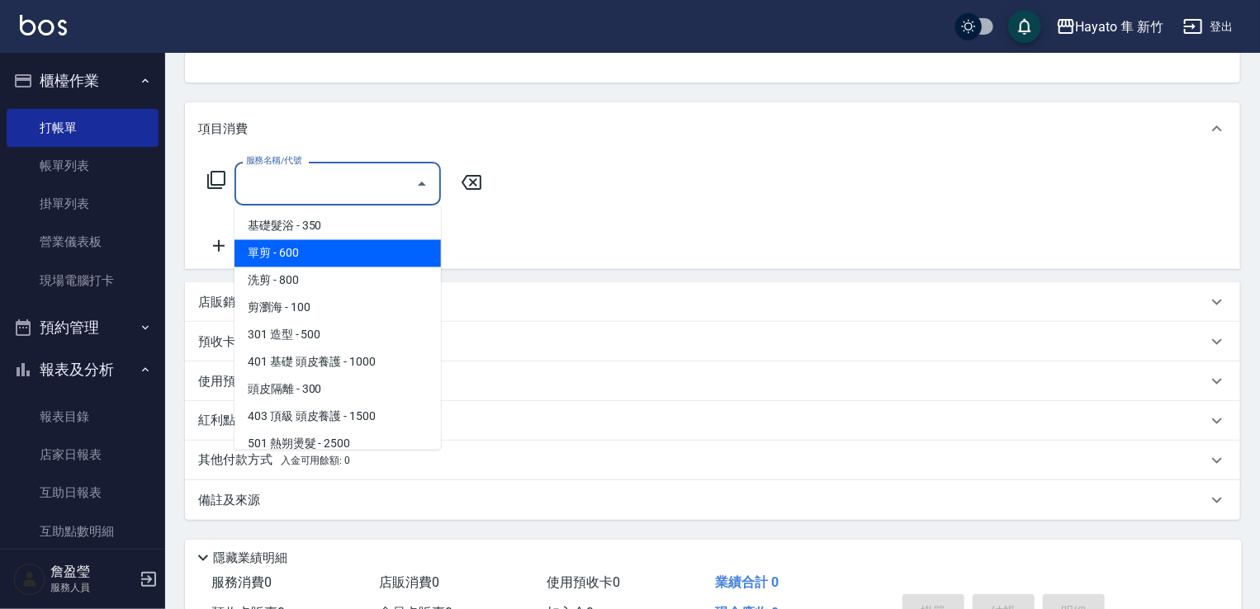
click at [325, 255] on span "單剪 - 600" at bounding box center [337, 253] width 206 height 27
type input "單剪(102)"
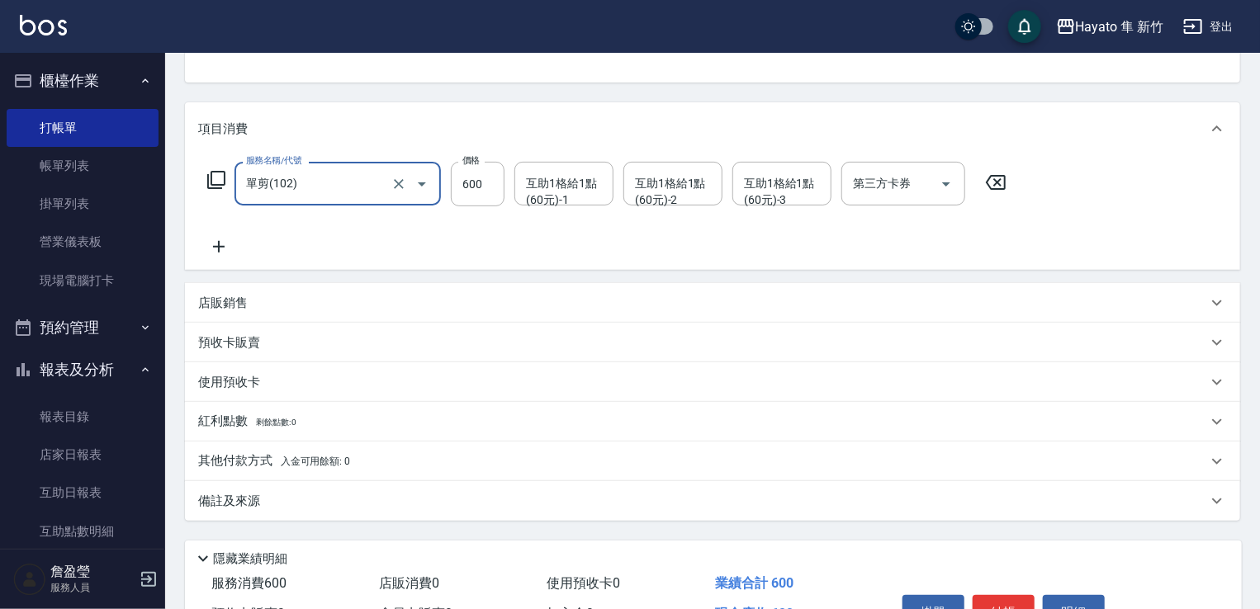
click at [222, 242] on icon at bounding box center [218, 247] width 41 height 20
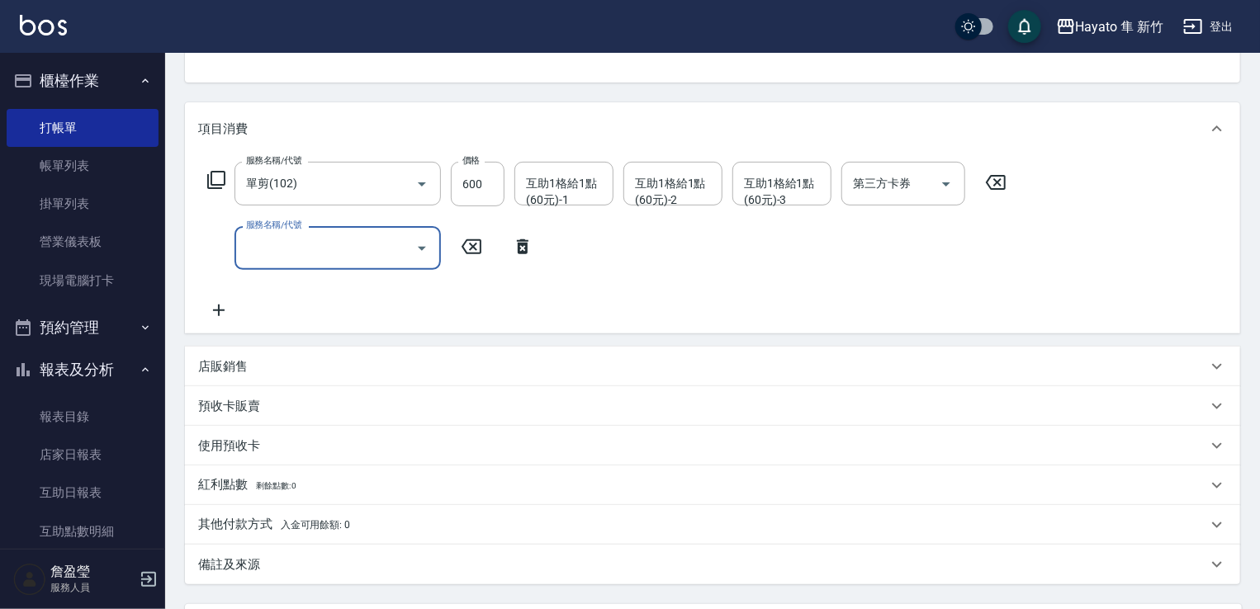
click at [410, 244] on button "Open" at bounding box center [422, 248] width 26 height 26
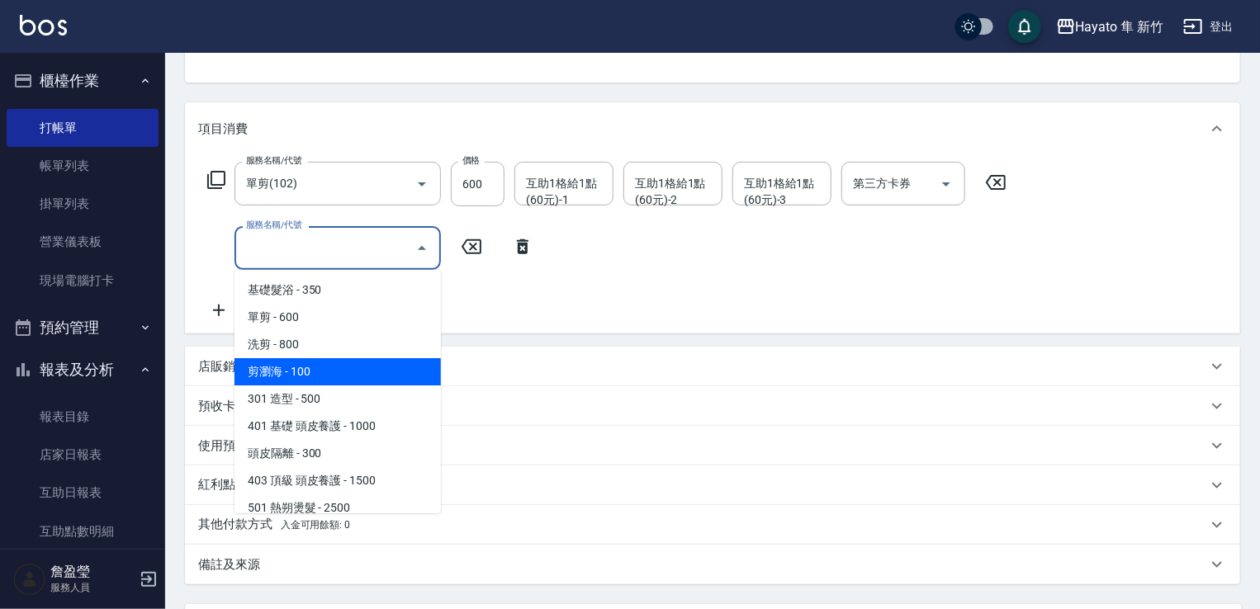
scroll to position [248, 0]
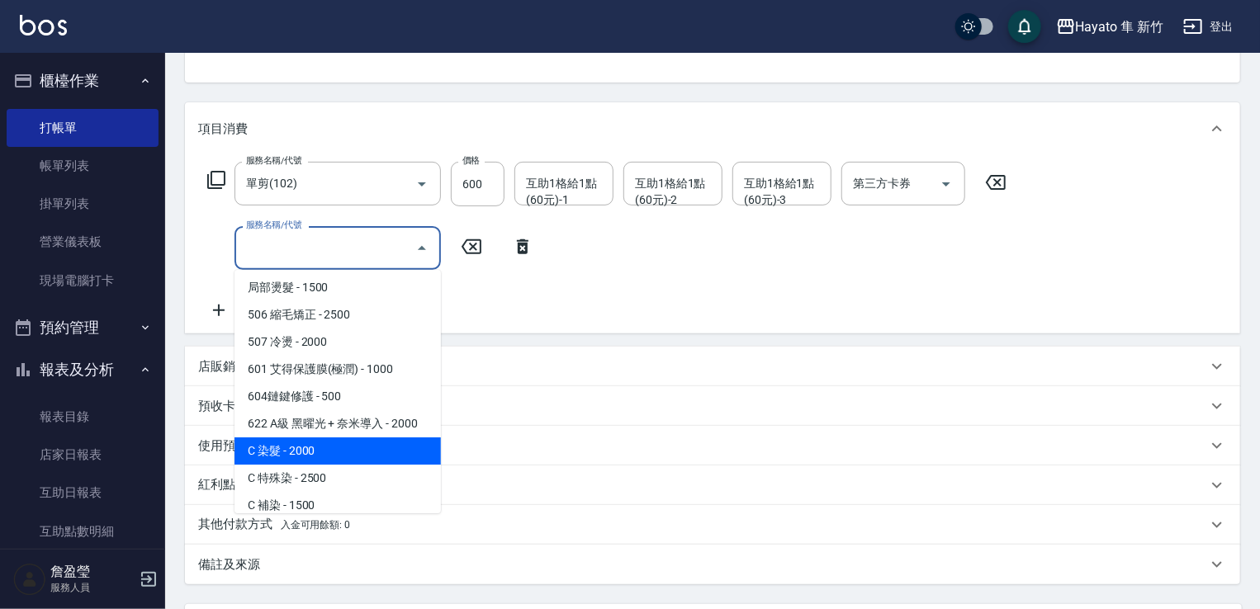
click at [336, 451] on span "C 染髮 - 2000" at bounding box center [337, 451] width 206 height 27
type input "C 染髮(701)"
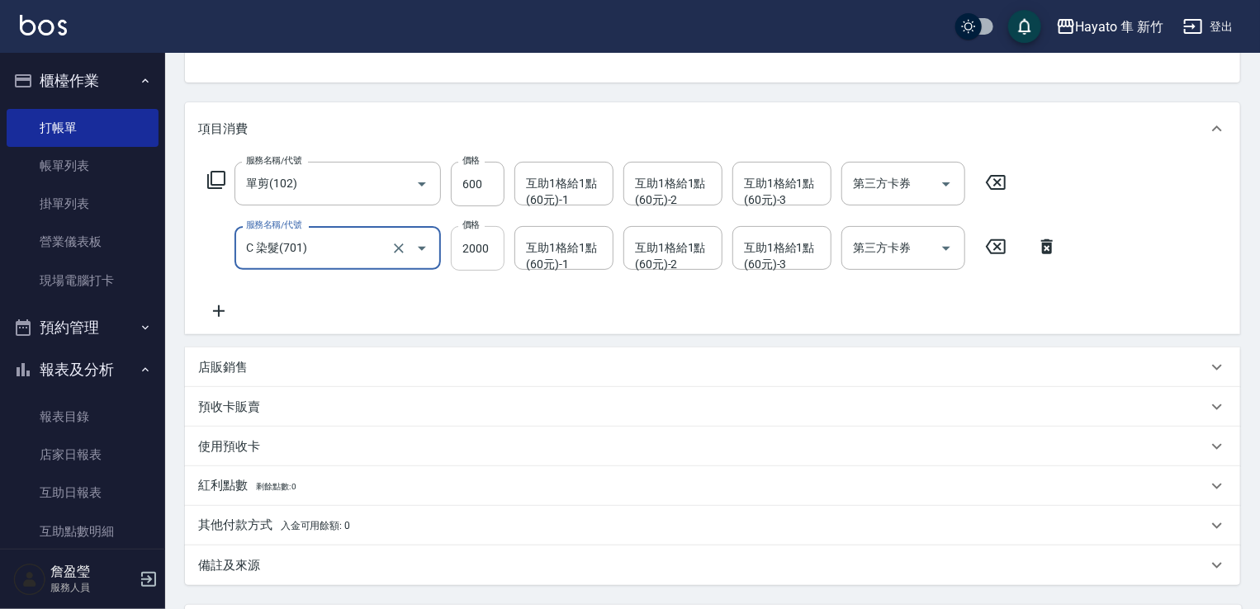
click at [495, 240] on input "2000" at bounding box center [478, 248] width 54 height 45
type input "1800"
click at [224, 318] on icon at bounding box center [218, 311] width 41 height 20
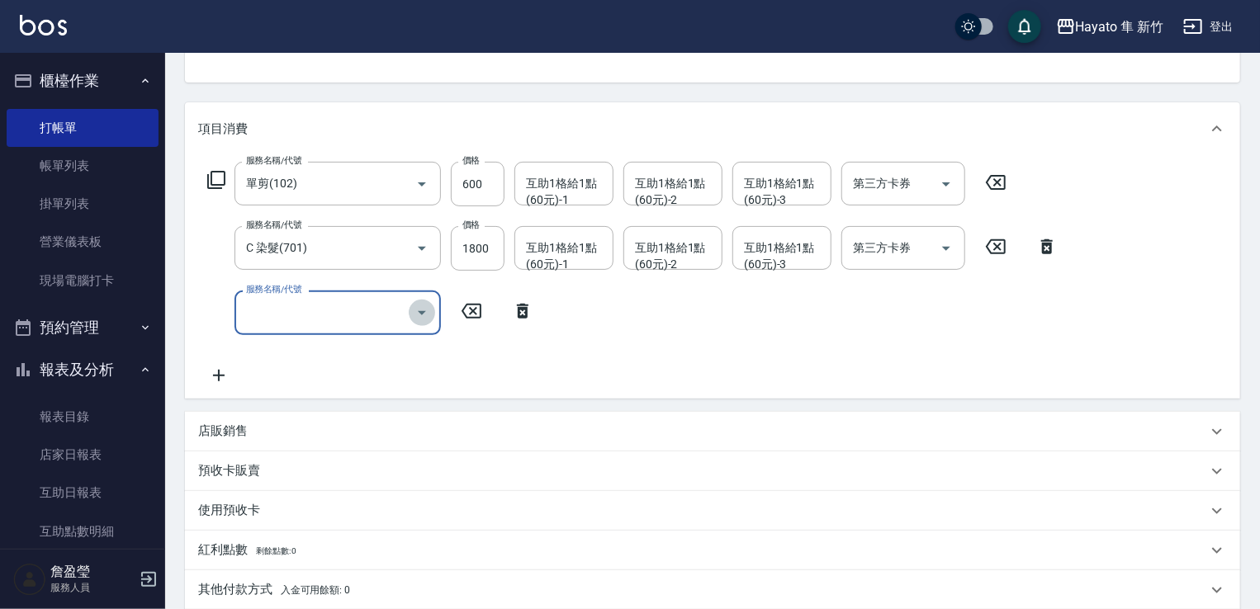
click at [429, 320] on icon "Open" at bounding box center [422, 313] width 20 height 20
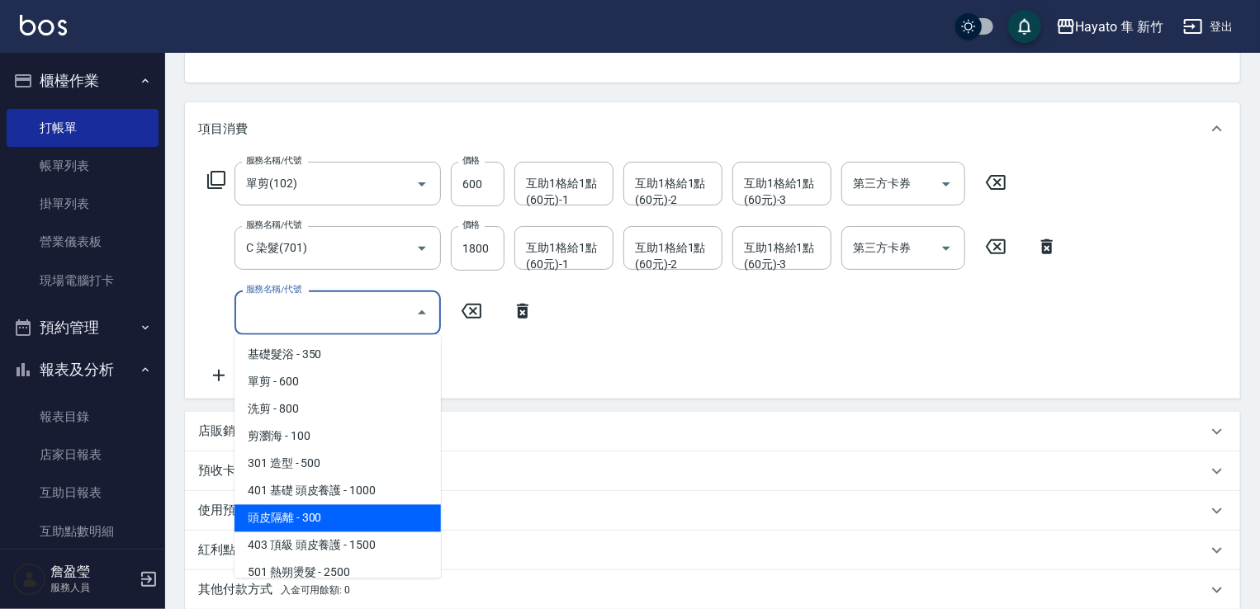
click at [390, 521] on span "頭皮隔離 - 300" at bounding box center [337, 518] width 206 height 27
type input "頭皮隔離(402)"
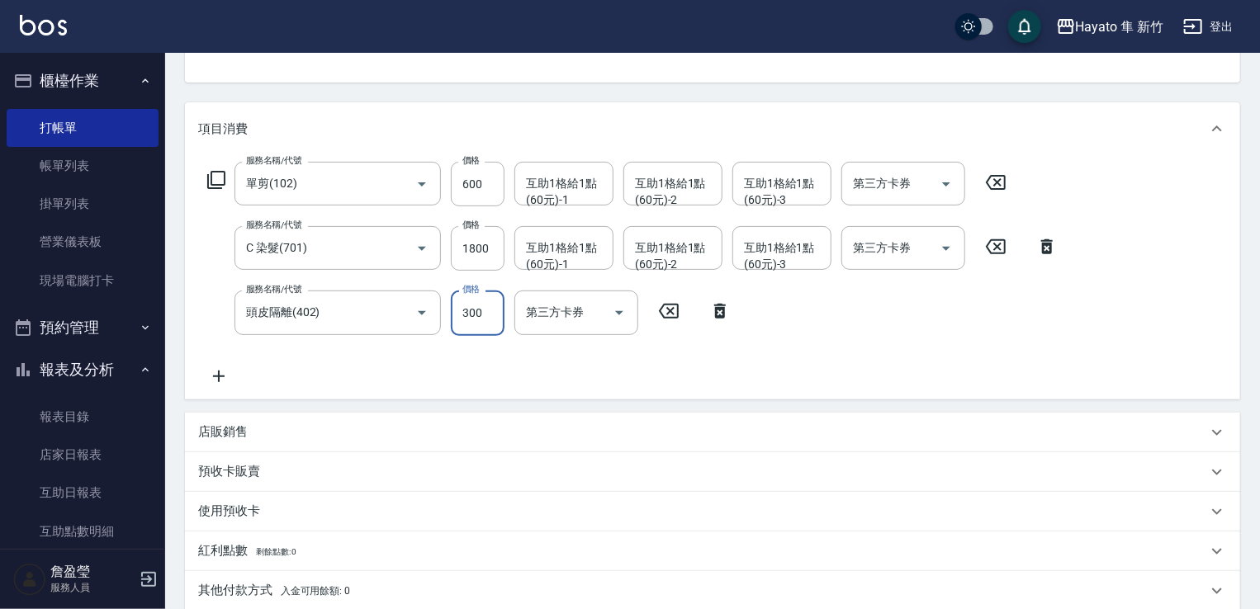
drag, startPoint x: 476, startPoint y: 307, endPoint x: 614, endPoint y: 204, distance: 172.9
click at [476, 307] on input "300" at bounding box center [478, 313] width 54 height 45
type input "200"
click at [482, 186] on input "600" at bounding box center [478, 184] width 54 height 45
click at [479, 182] on input "500" at bounding box center [478, 184] width 54 height 45
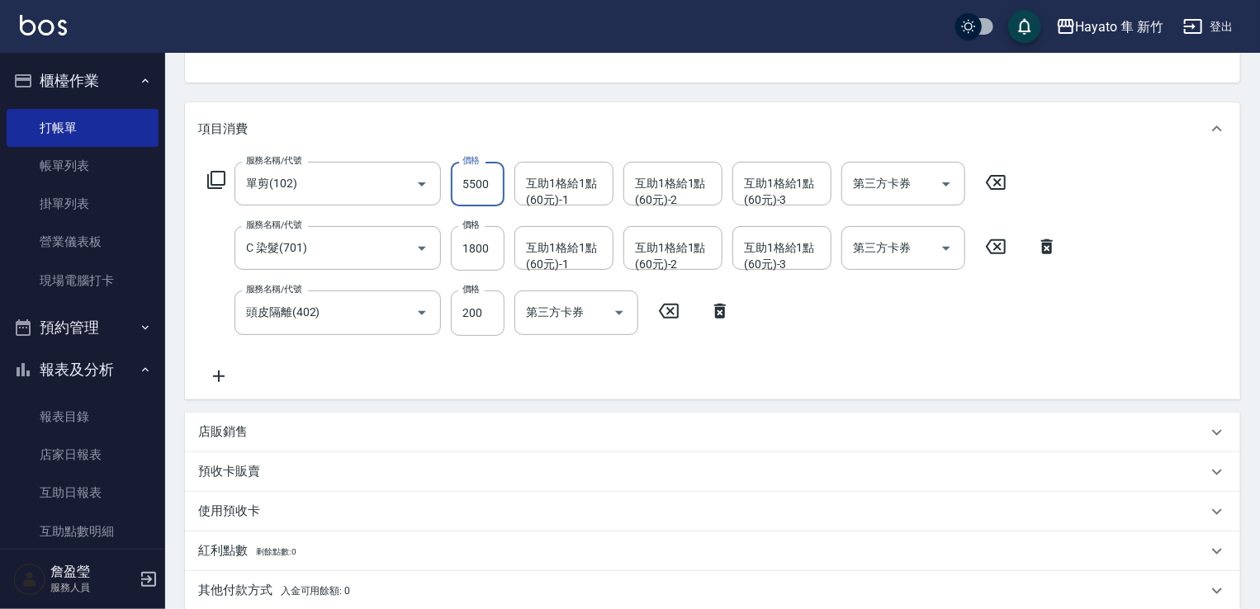
click at [466, 186] on input "5500" at bounding box center [478, 184] width 54 height 45
type input "500"
click at [596, 391] on div "服務名稱/代號 單剪(102) 服務名稱/代號 價格 500 價格 互助1格給1點(60元)-1 互助1格給1點(60元)-1 互助1格給1點(60元)-2 …" at bounding box center [712, 277] width 1055 height 244
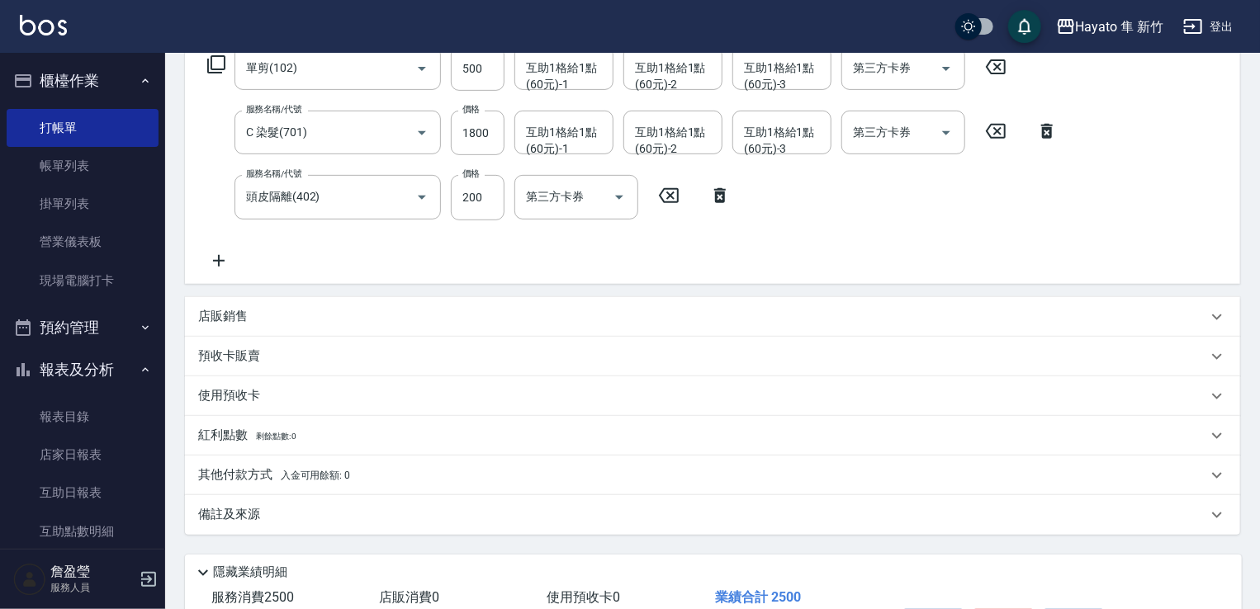
scroll to position [391, 0]
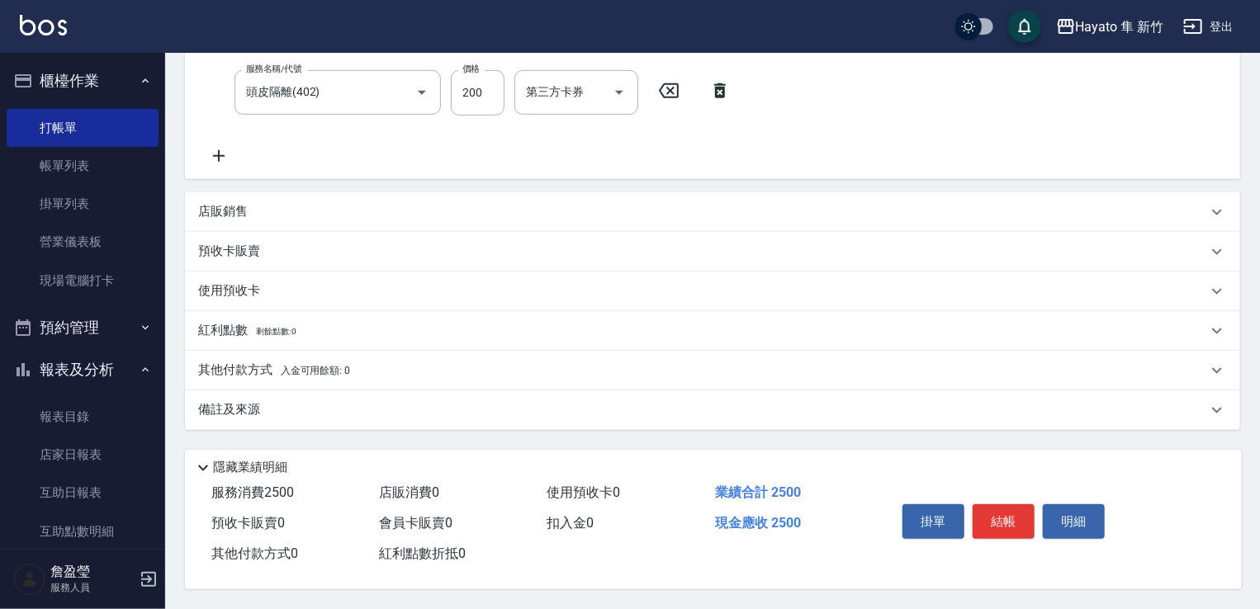
click at [253, 404] on p "備註及來源" at bounding box center [229, 409] width 62 height 17
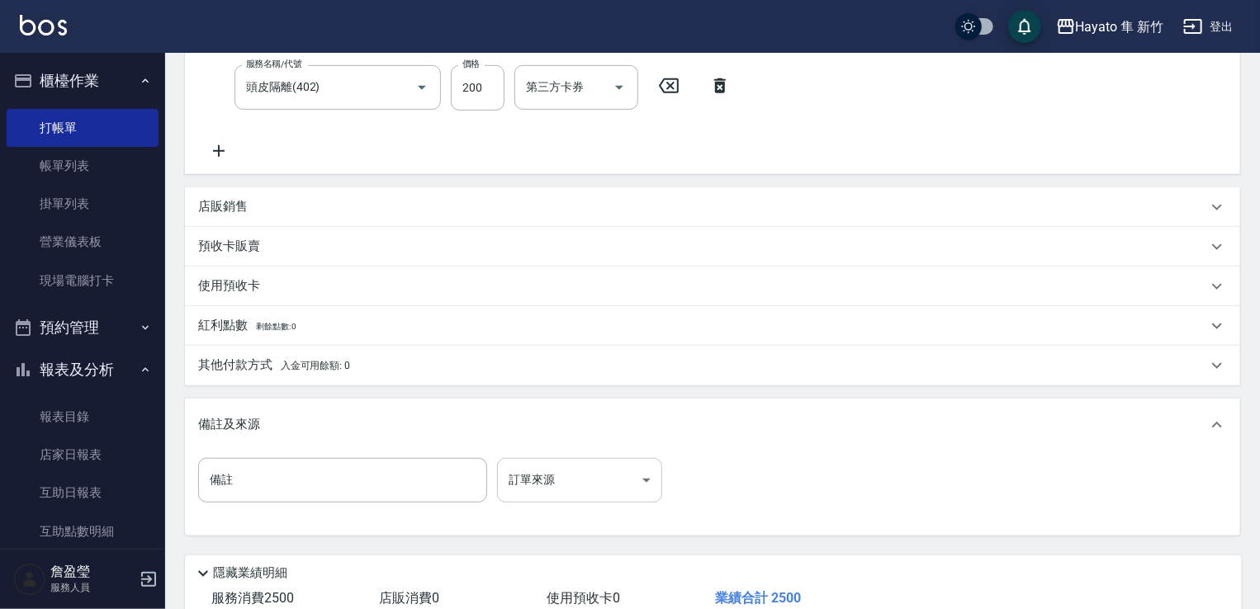
click at [561, 470] on body "[PERSON_NAME] 新竹 登出 櫃檯作業 打帳單 帳單列表 掛單列表 營業儀表板 現場電腦打卡 預約管理 預約管理 報表及分析 報表目錄 店家日報表 …" at bounding box center [630, 162] width 1260 height 1106
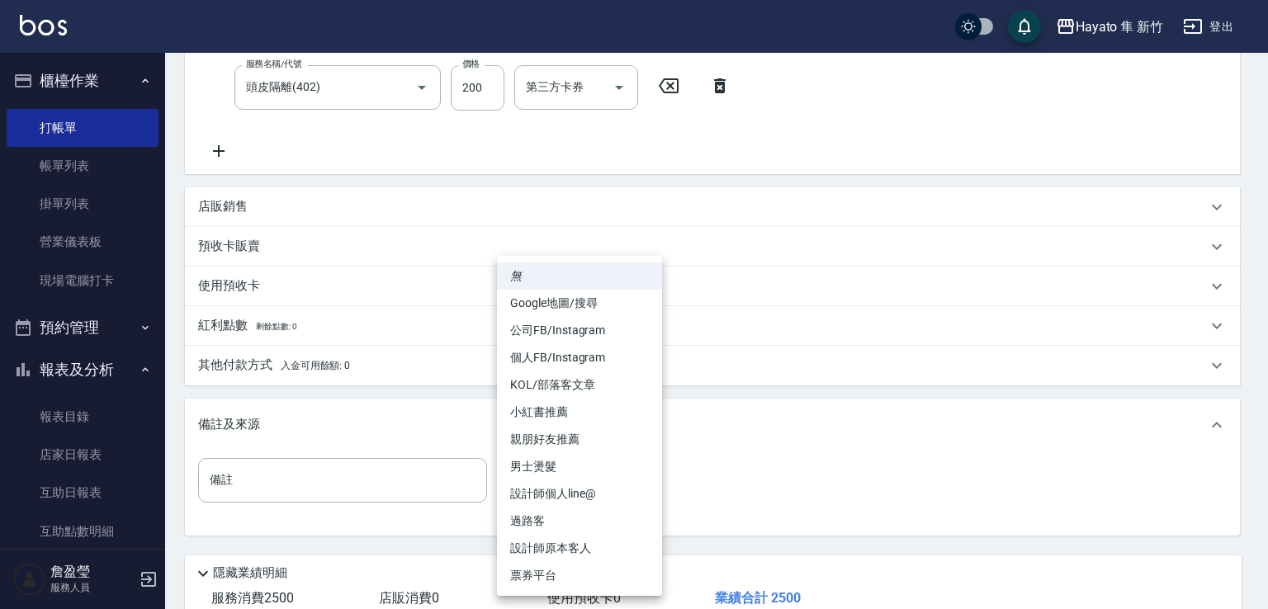
click at [571, 546] on li "設計師原本客人" at bounding box center [579, 548] width 165 height 27
type input "設計師原本客人"
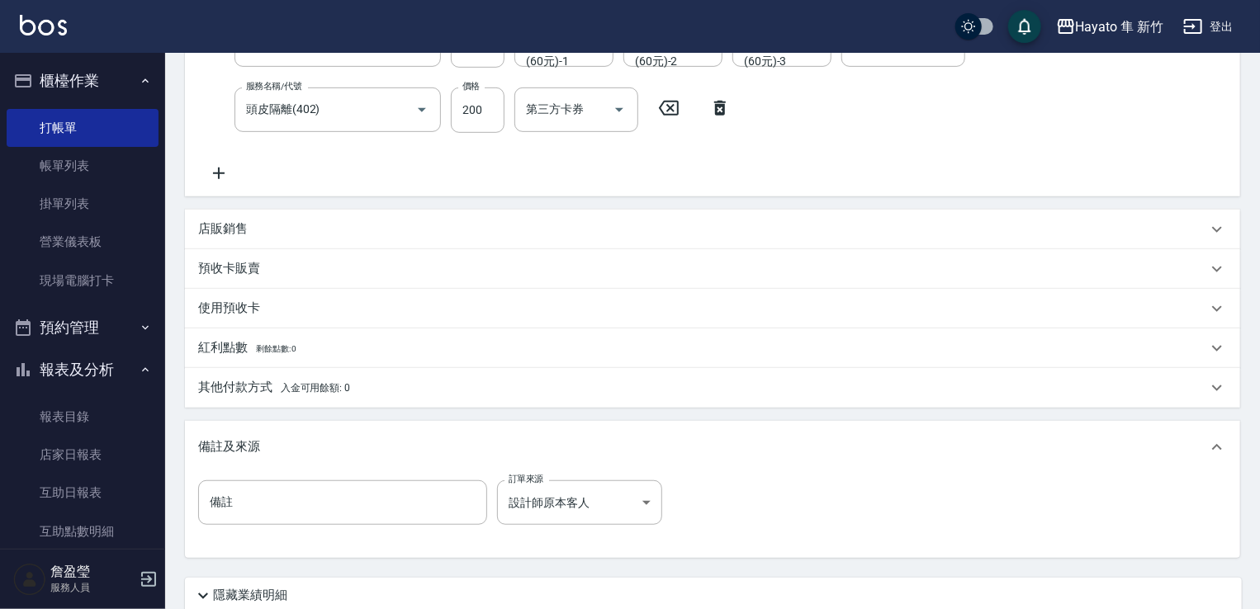
scroll to position [502, 0]
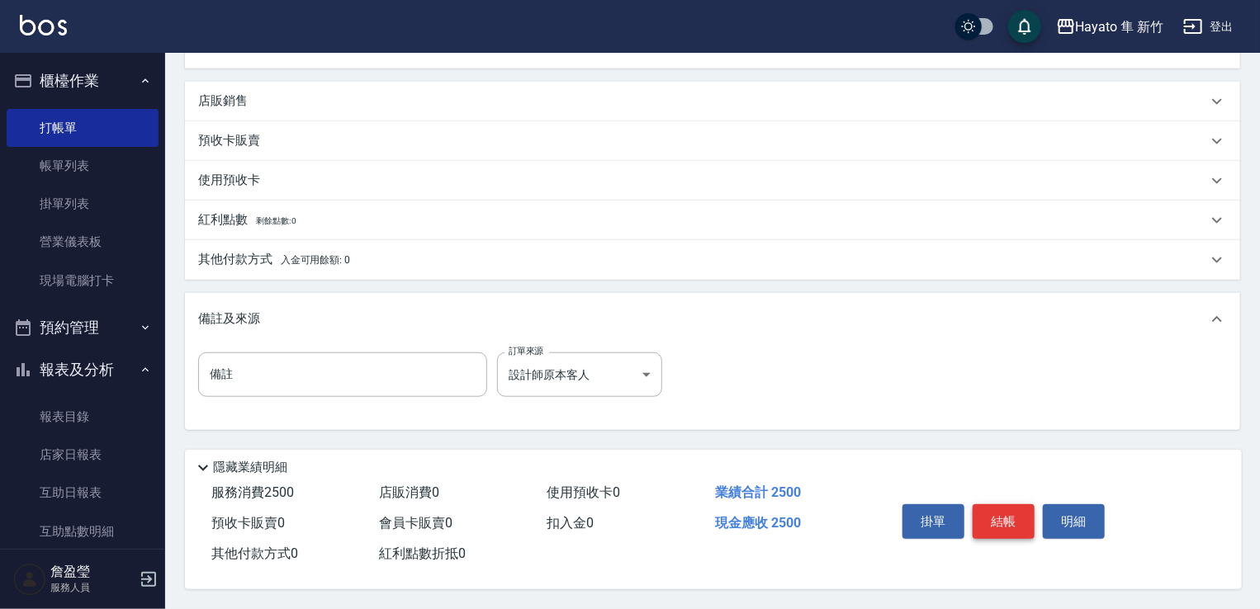
click at [987, 517] on button "結帳" at bounding box center [1004, 521] width 62 height 35
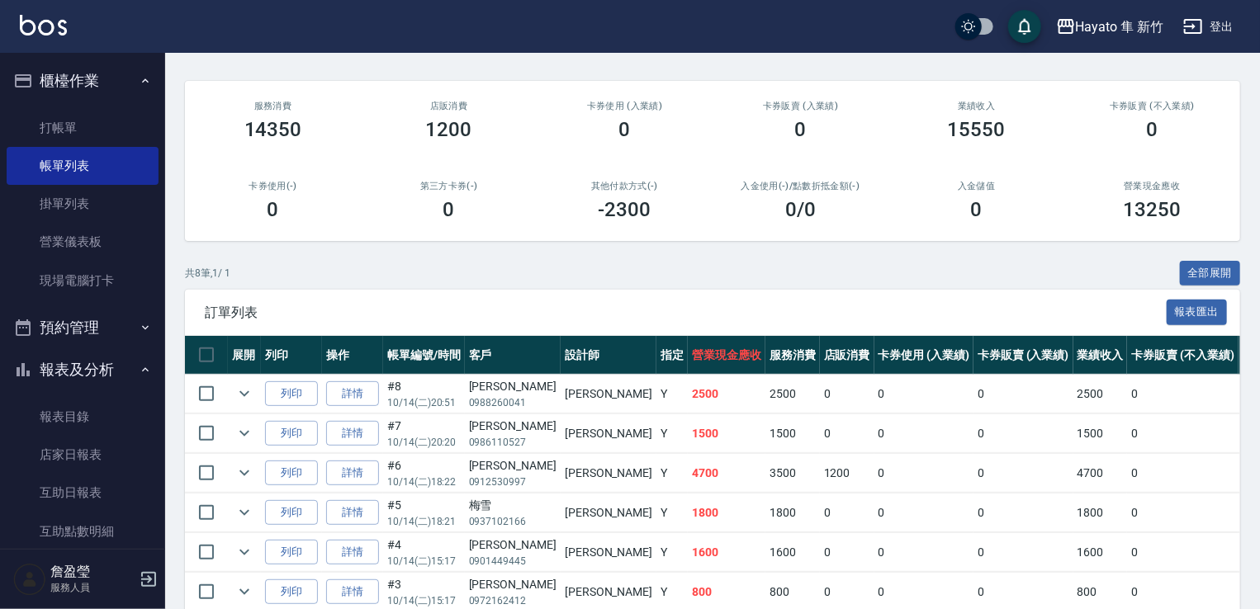
scroll to position [165, 0]
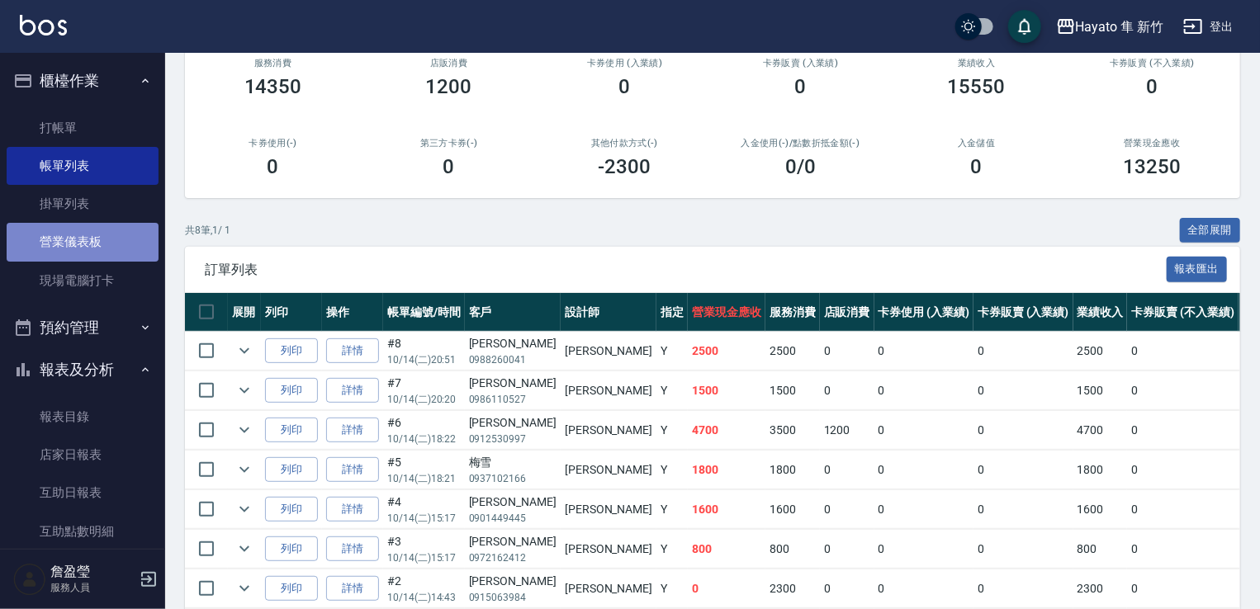
click at [99, 236] on link "營業儀表板" at bounding box center [83, 242] width 152 height 38
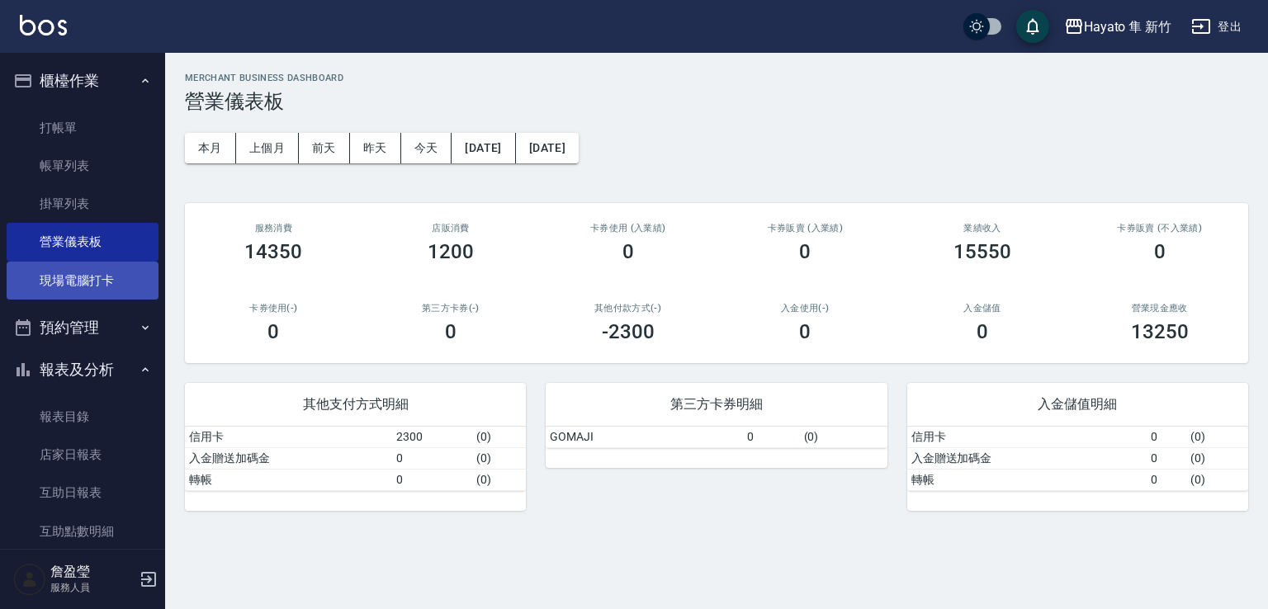
click at [112, 274] on link "現場電腦打卡" at bounding box center [83, 281] width 152 height 38
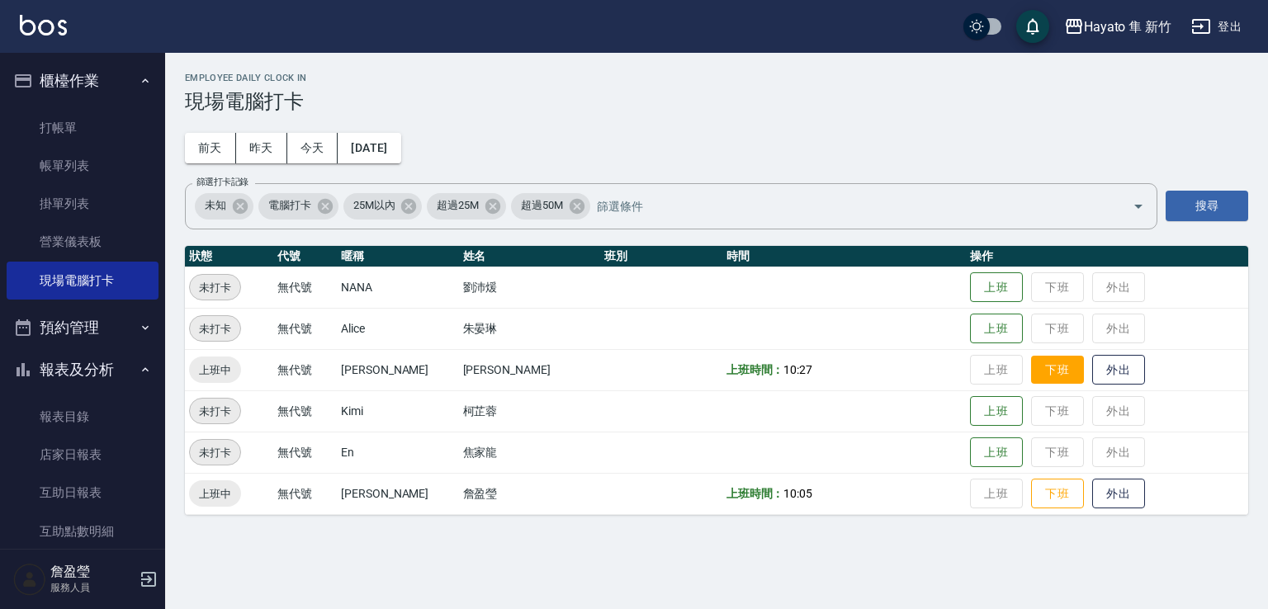
click at [1044, 374] on button "下班" at bounding box center [1057, 370] width 53 height 29
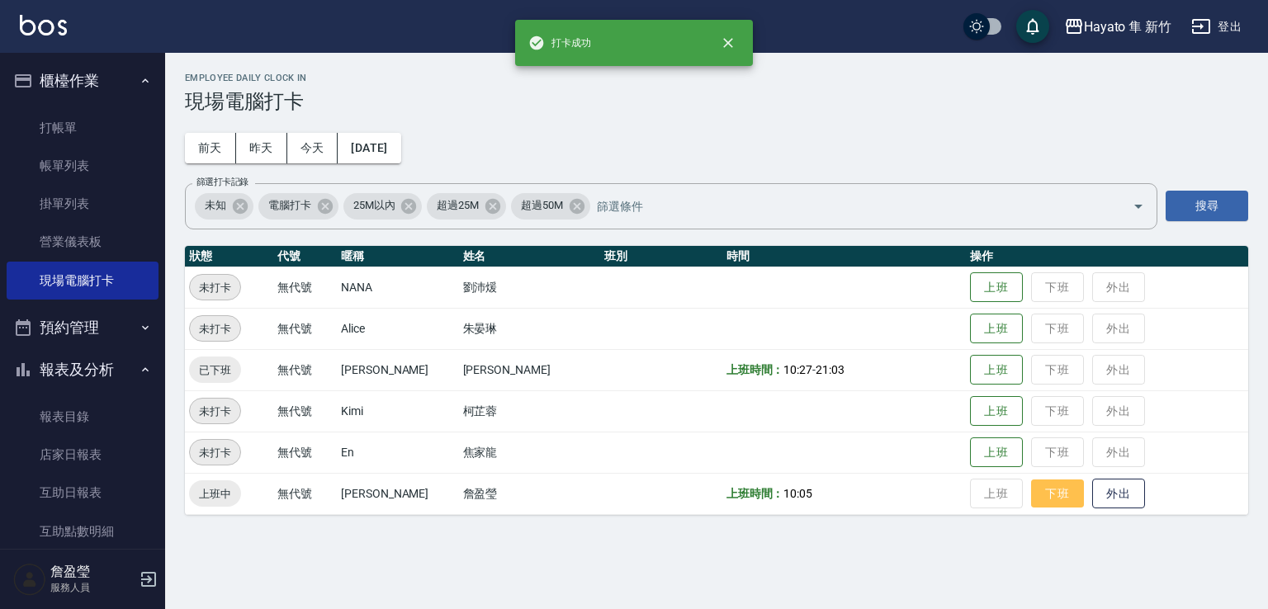
click at [1041, 503] on button "下班" at bounding box center [1057, 494] width 53 height 29
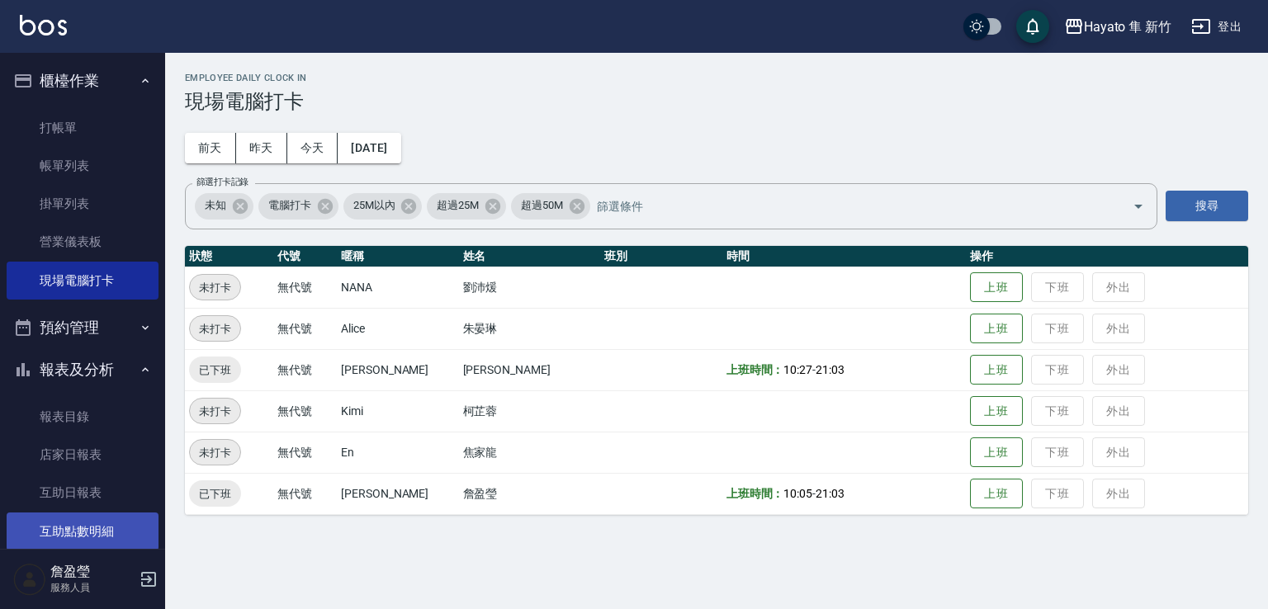
scroll to position [165, 0]
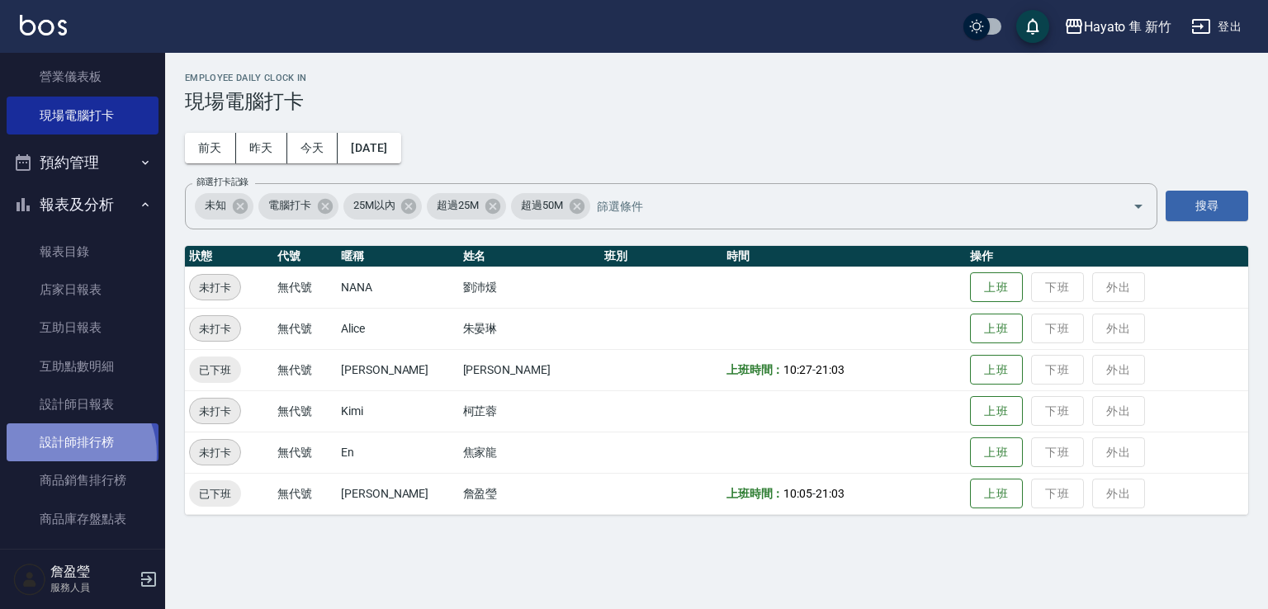
click at [69, 454] on link "設計師排行榜" at bounding box center [83, 443] width 152 height 38
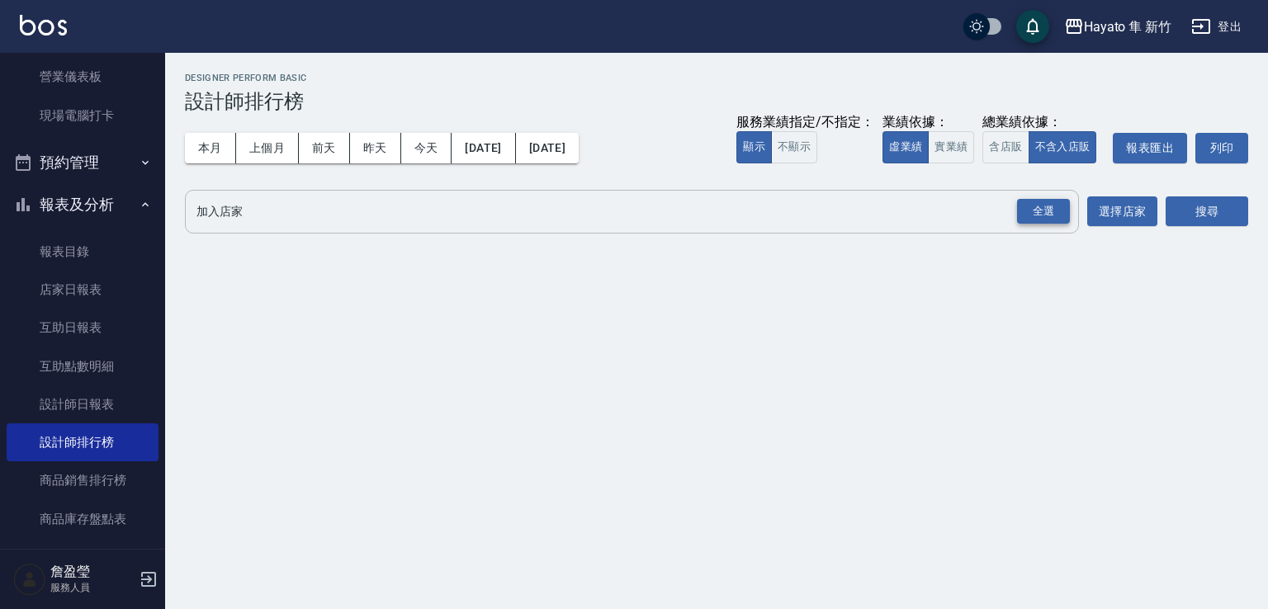
click at [1037, 219] on div "全選" at bounding box center [1043, 212] width 53 height 26
click at [1194, 215] on button "搜尋" at bounding box center [1207, 212] width 83 height 31
